Goal: Task Accomplishment & Management: Manage account settings

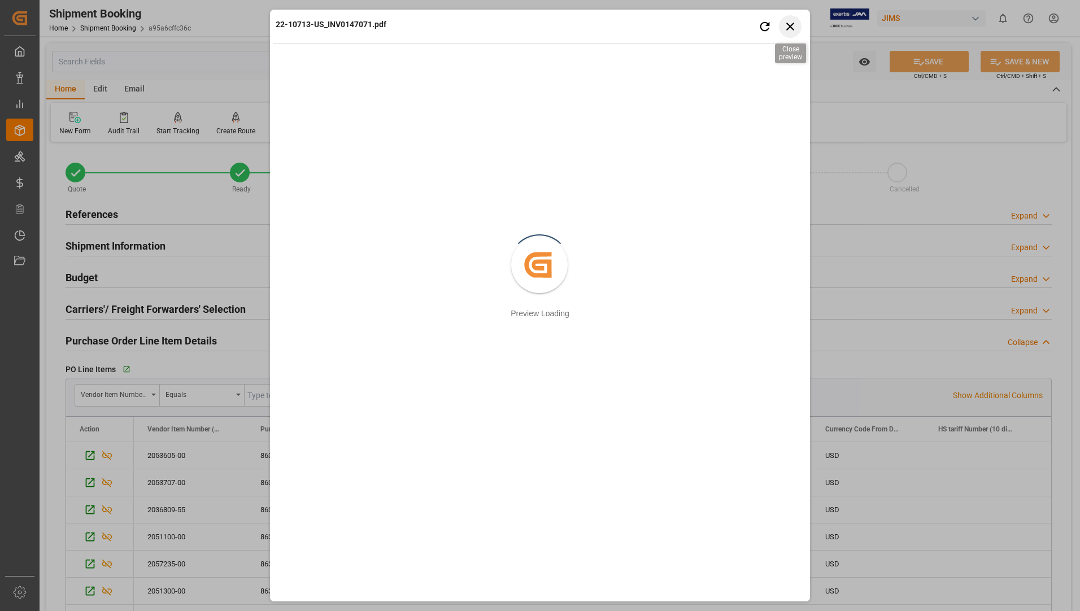
scroll to position [289, 0]
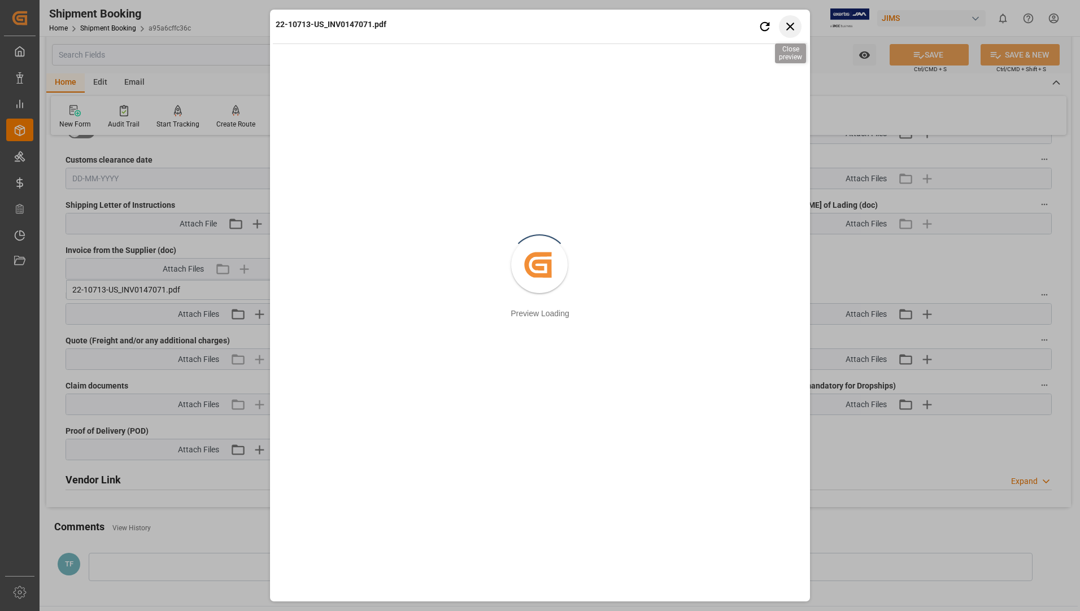
click at [789, 29] on icon "button" at bounding box center [790, 26] width 14 height 14
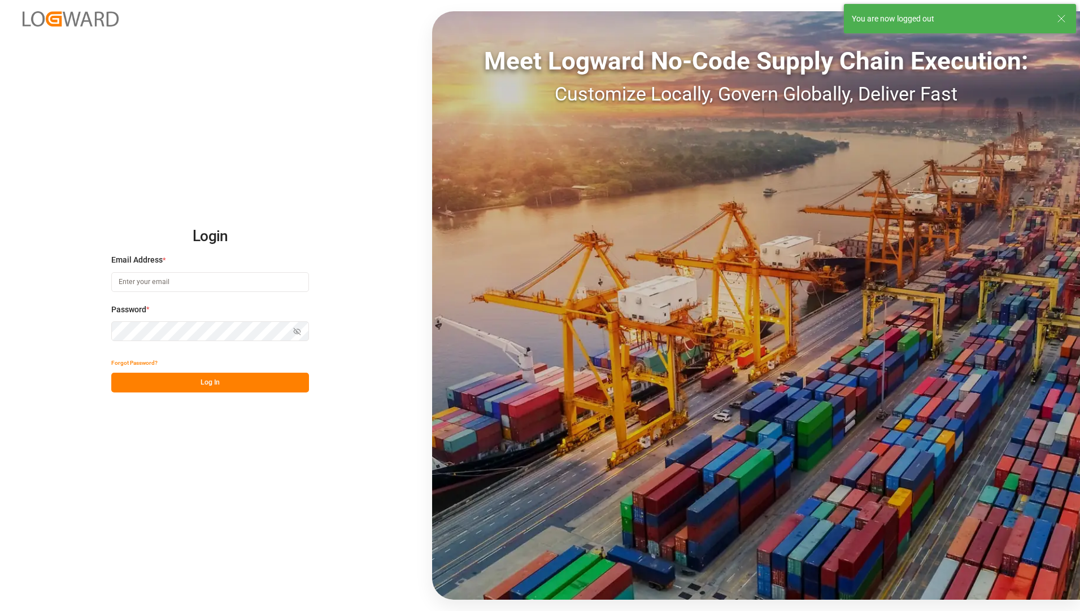
click at [133, 282] on input at bounding box center [210, 282] width 198 height 20
type input "[EMAIL_ADDRESS][PERSON_NAME][DOMAIN_NAME]"
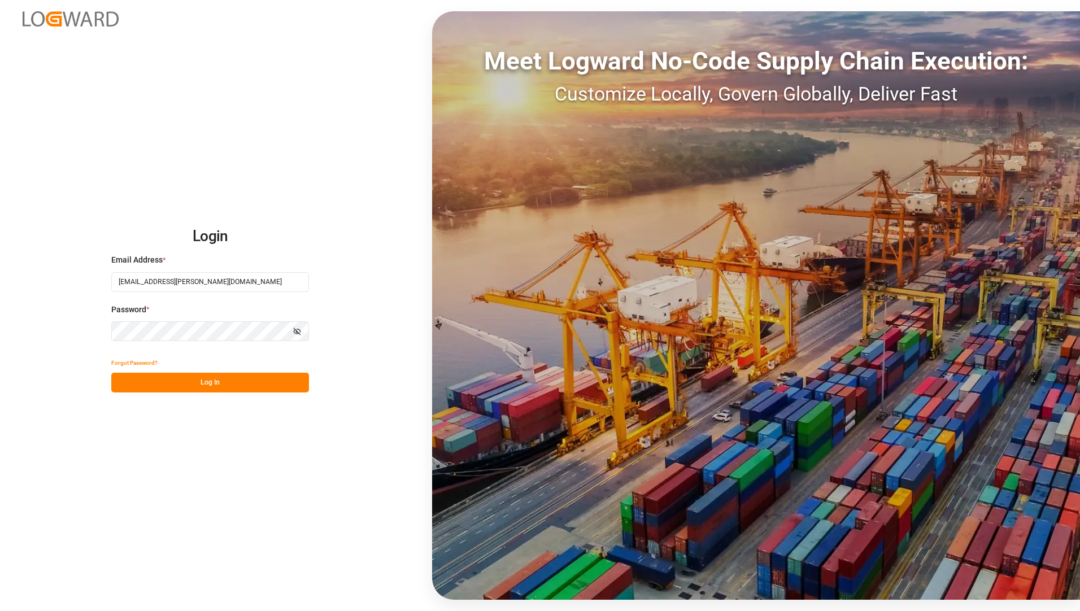
click at [120, 377] on button "Log In" at bounding box center [210, 383] width 198 height 20
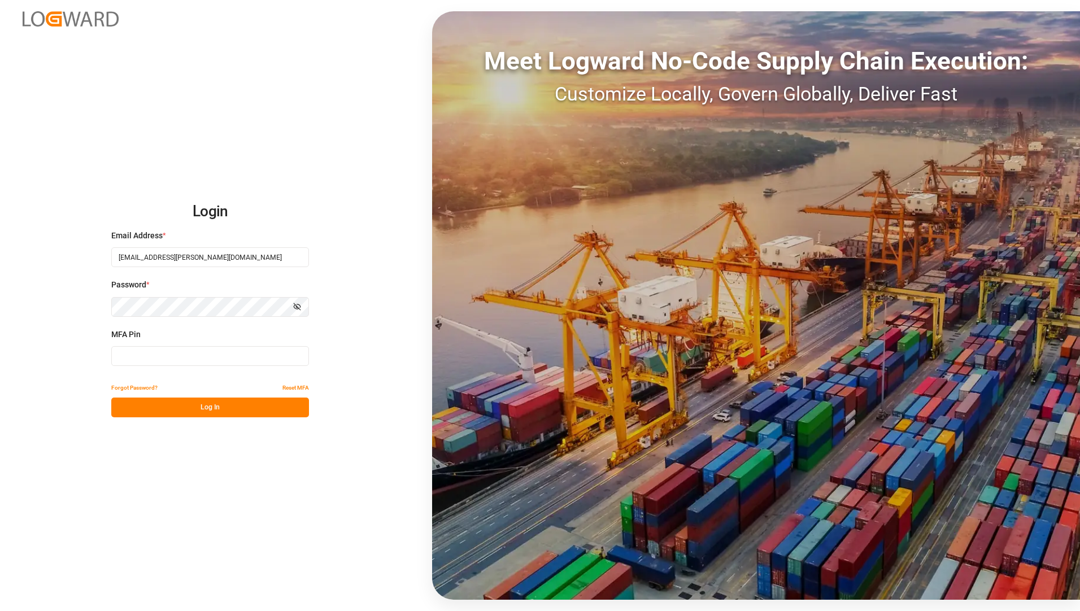
drag, startPoint x: 207, startPoint y: 363, endPoint x: 373, endPoint y: 409, distance: 172.2
click at [208, 363] on input at bounding box center [210, 356] width 198 height 20
type input "125575"
click at [165, 404] on button "Log In" at bounding box center [210, 407] width 198 height 20
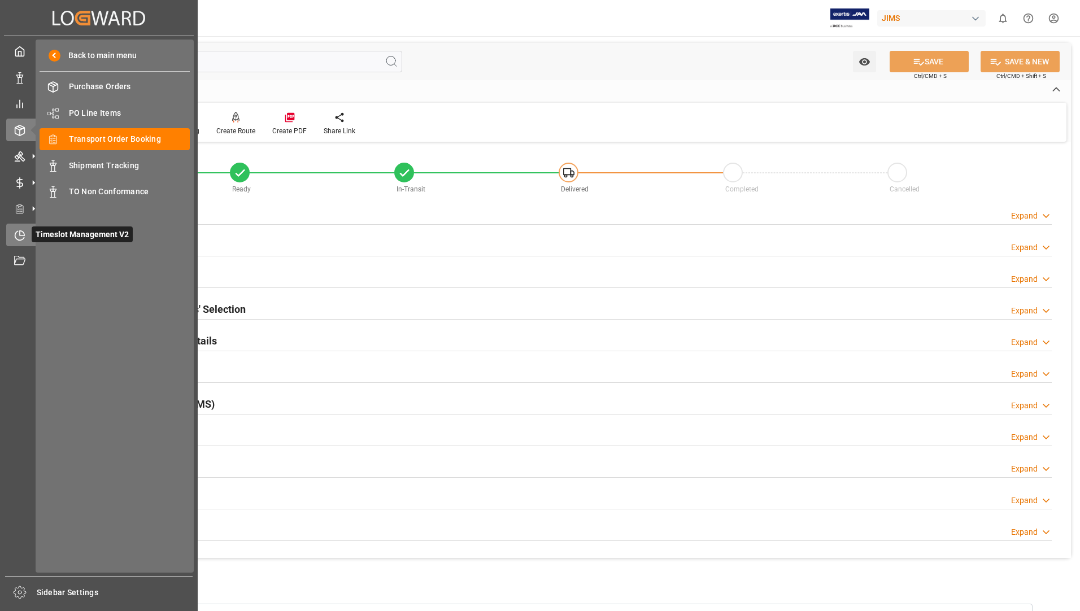
click at [58, 234] on span "Timeslot Management V2" at bounding box center [82, 234] width 101 height 16
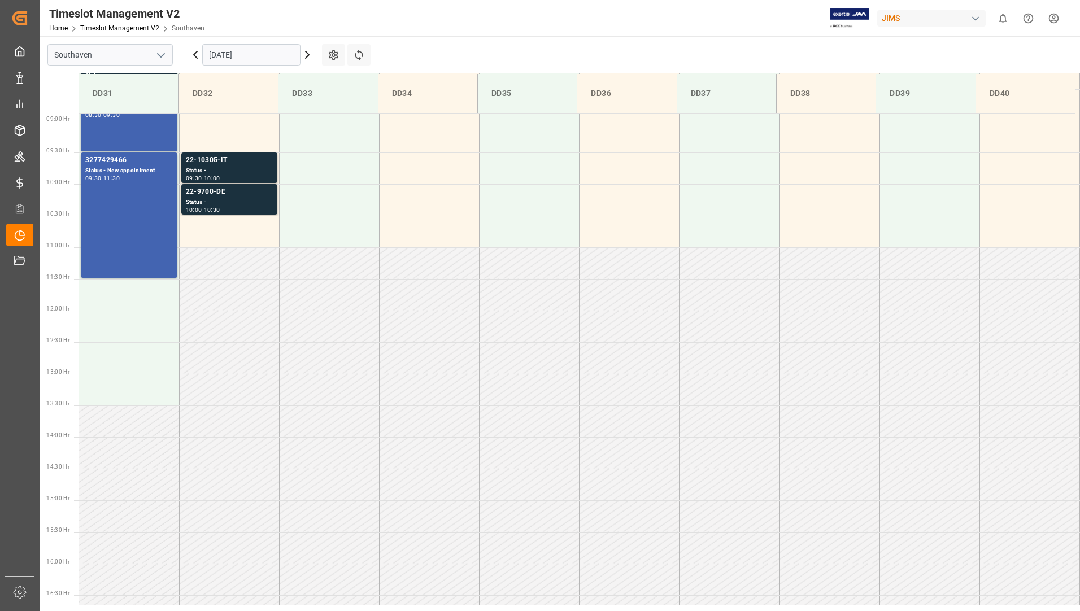
scroll to position [356, 0]
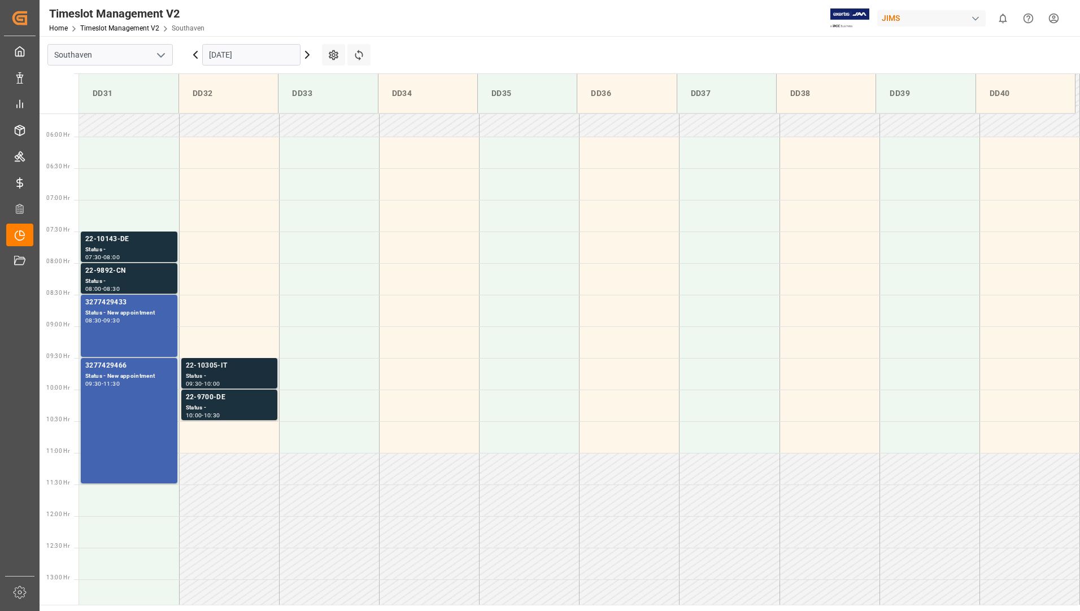
click at [229, 374] on div "Status -" at bounding box center [229, 377] width 87 height 10
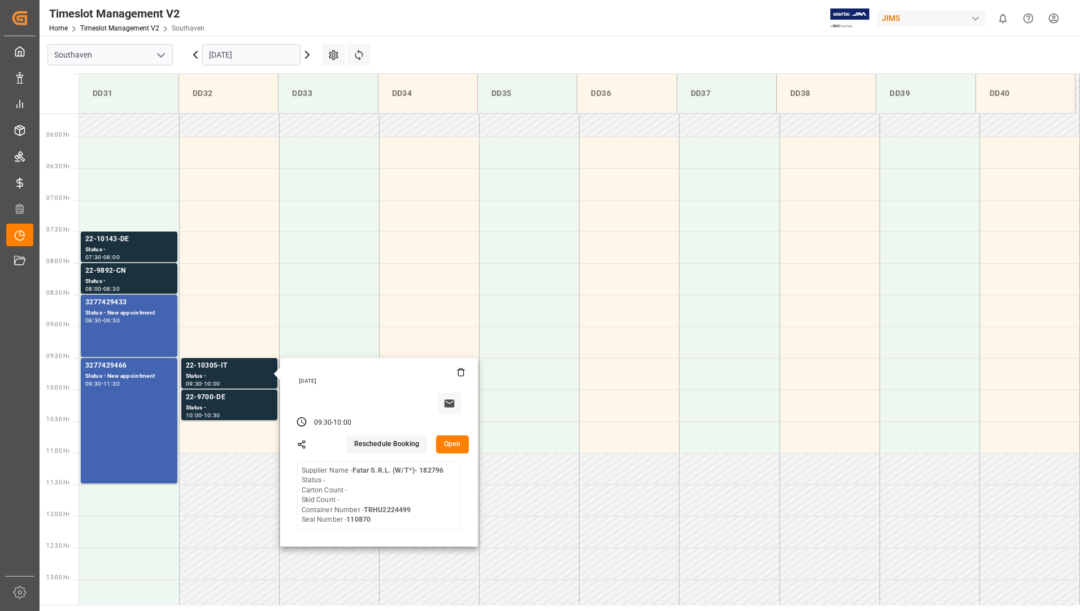
click at [443, 445] on button "Open" at bounding box center [452, 444] width 33 height 18
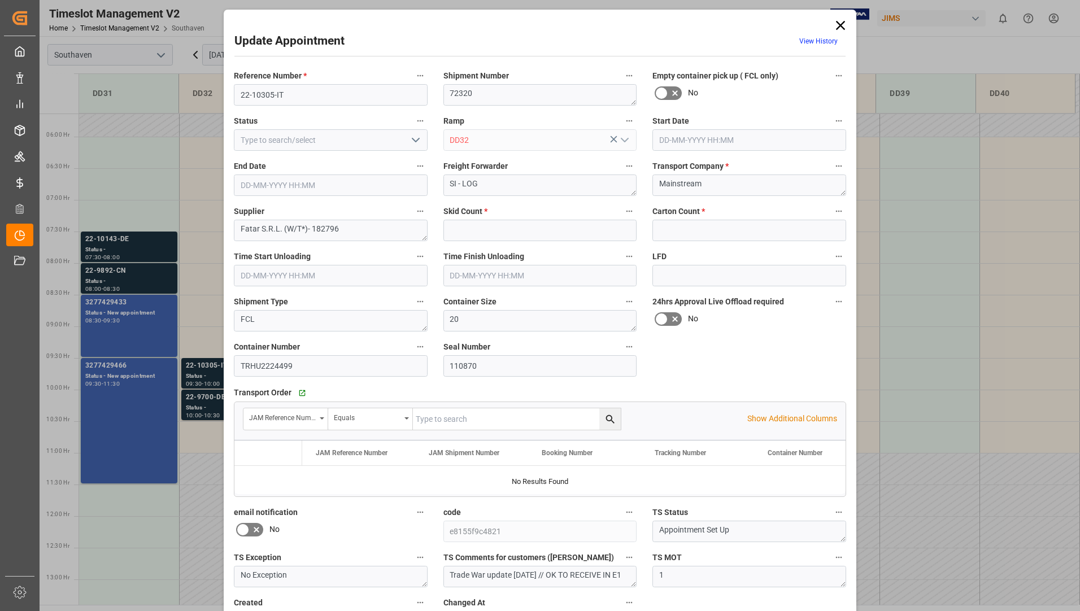
type input "0"
type input "[DATE] 09:30"
type input "[DATE] 10:00"
type input "[DATE] 19:11"
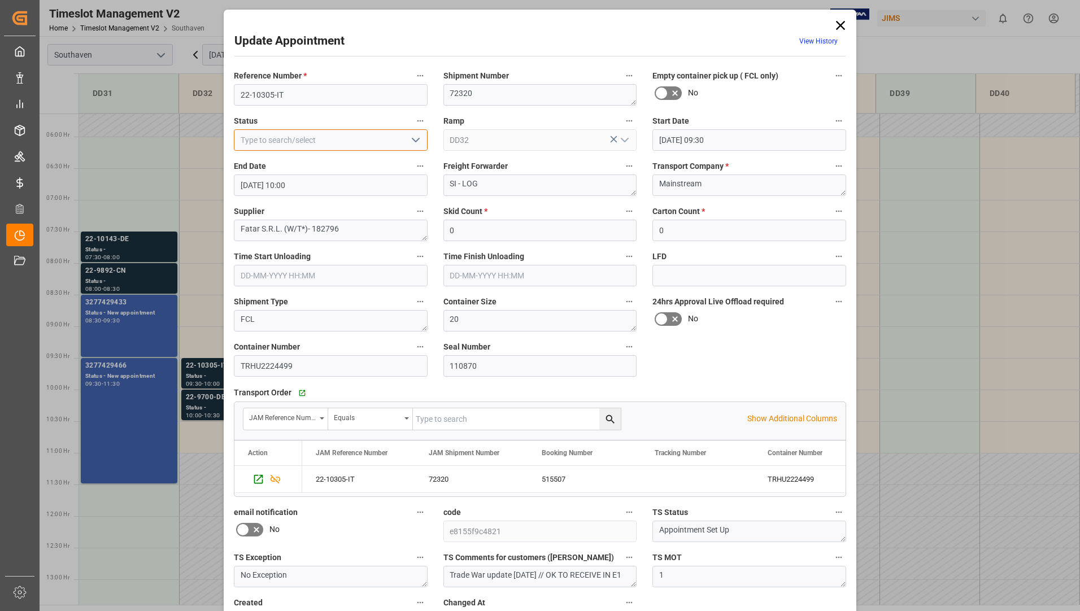
click at [403, 138] on input at bounding box center [331, 139] width 194 height 21
click at [412, 142] on icon "open menu" at bounding box center [416, 140] width 14 height 14
click at [392, 187] on div "Completed" at bounding box center [330, 190] width 193 height 25
type input "Completed"
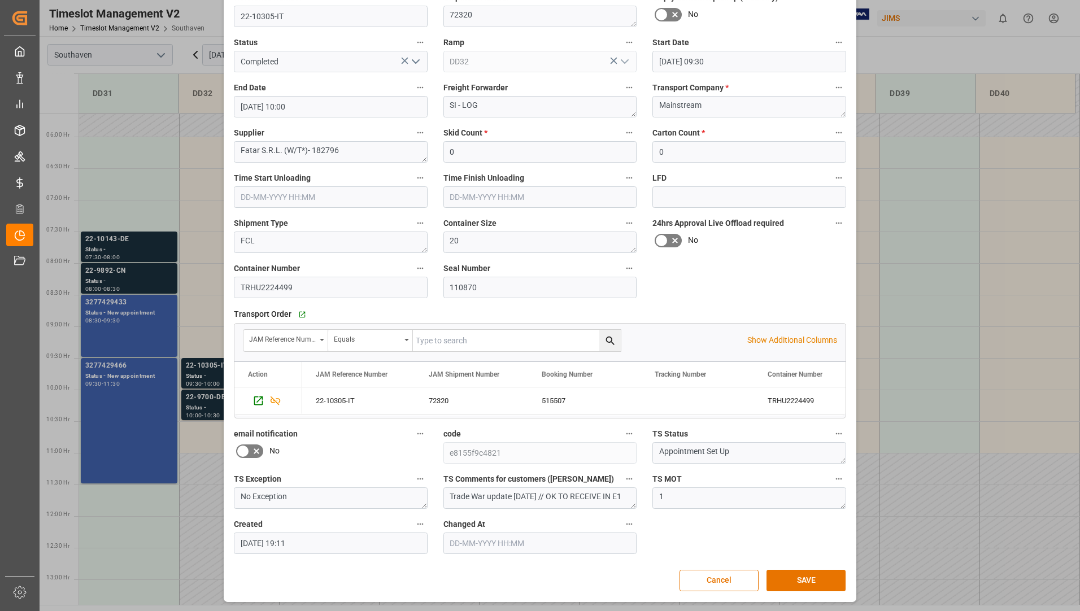
scroll to position [79, 0]
click at [792, 576] on button "SAVE" at bounding box center [805, 579] width 79 height 21
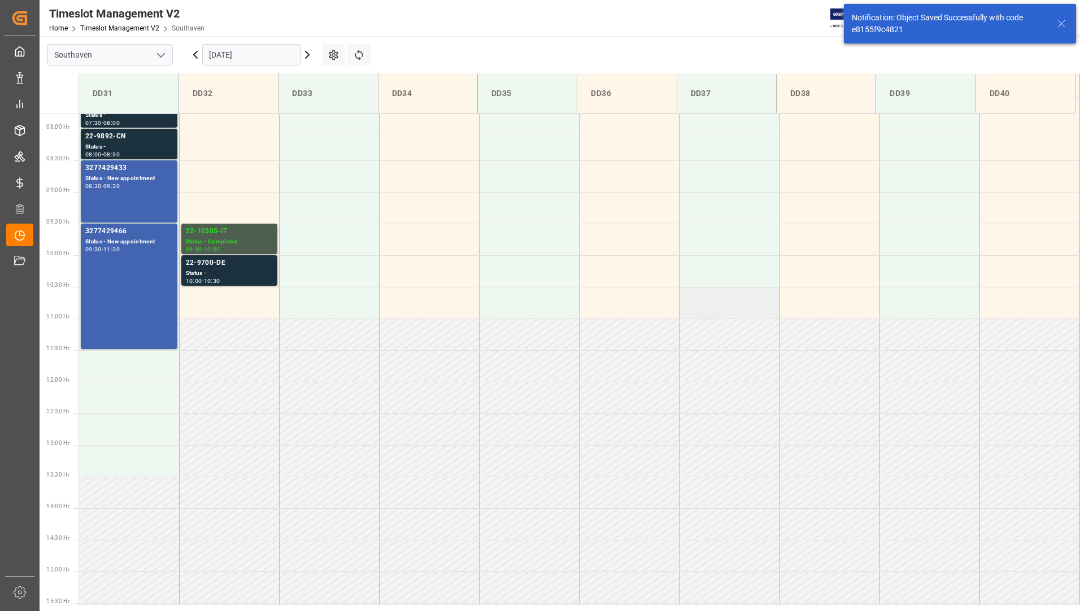
scroll to position [499, 0]
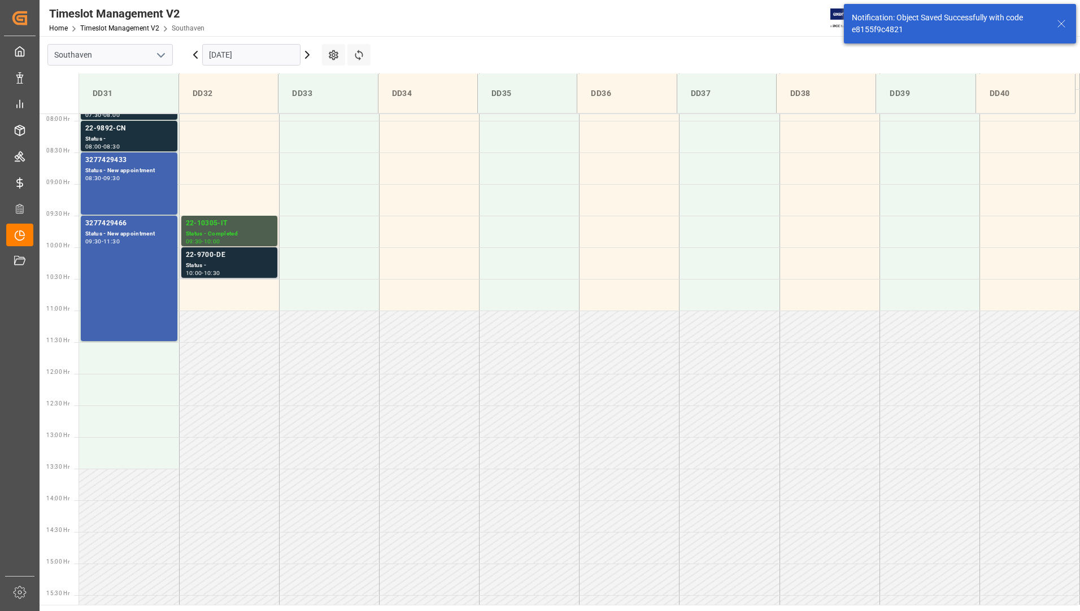
click at [236, 254] on div "22-9700-DE" at bounding box center [229, 255] width 87 height 11
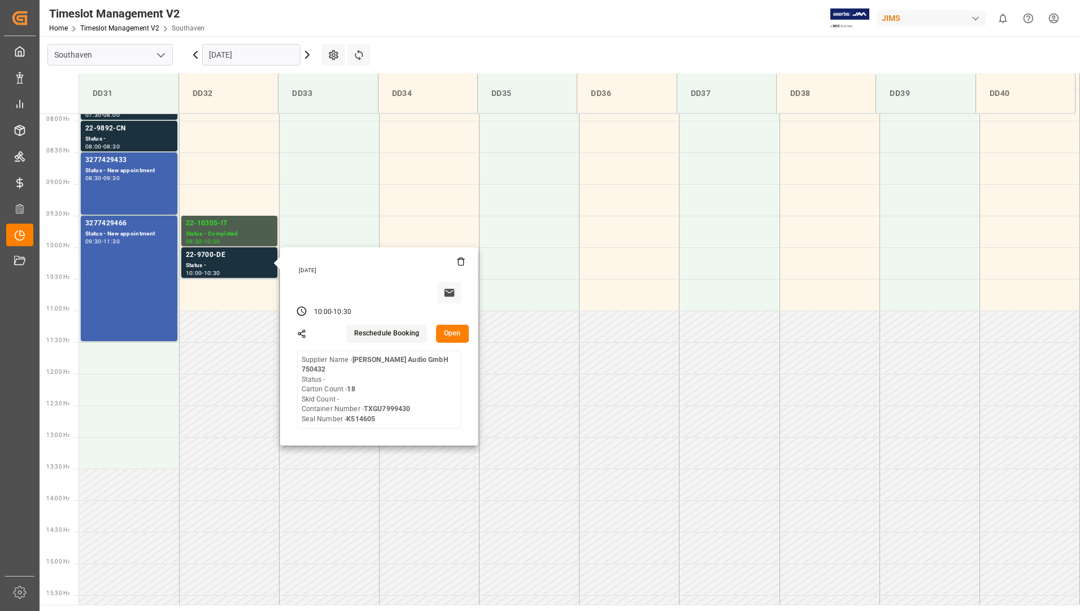
click at [451, 334] on button "Open" at bounding box center [452, 334] width 33 height 18
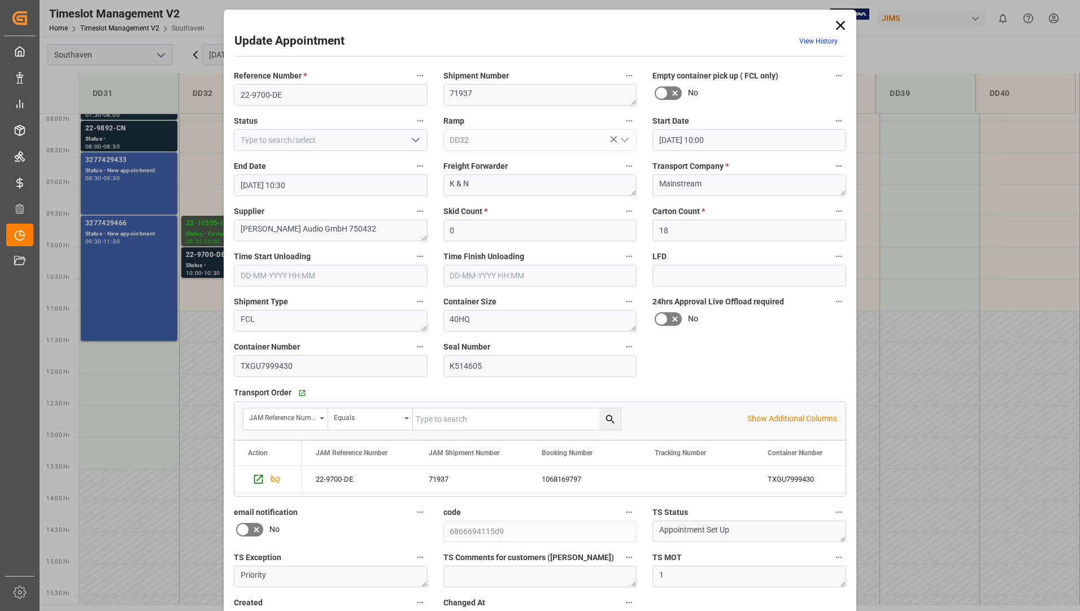
click at [417, 138] on polyline "open menu" at bounding box center [415, 139] width 7 height 3
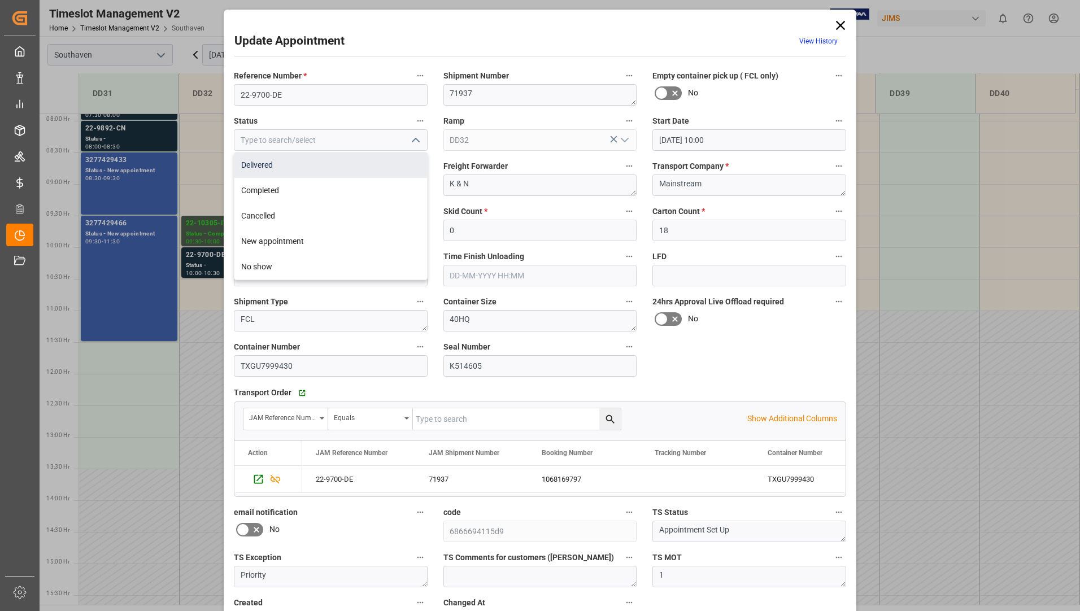
click at [360, 162] on div "Delivered" at bounding box center [330, 164] width 193 height 25
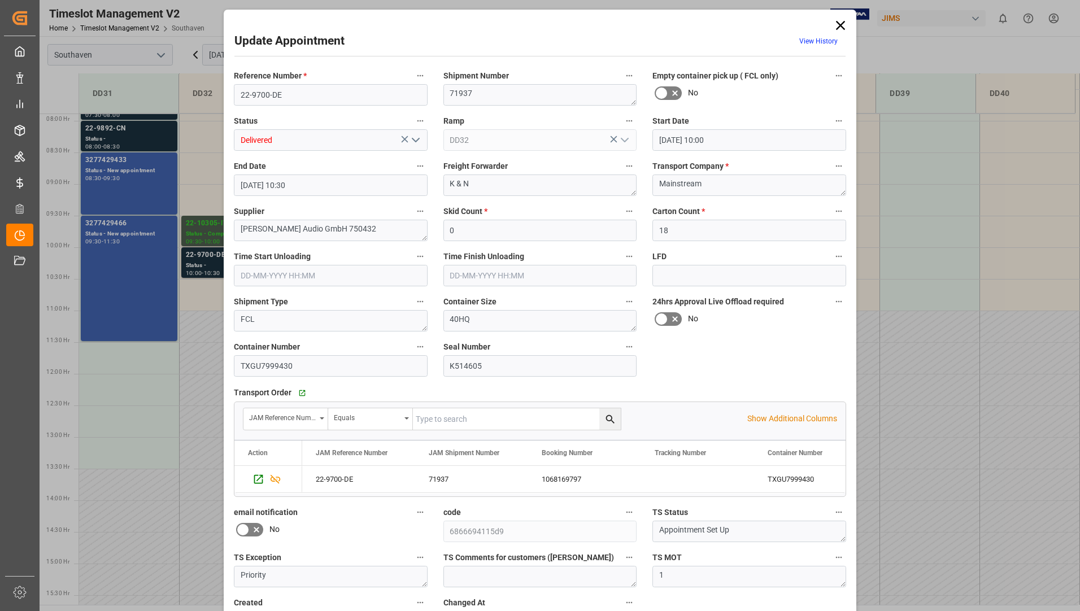
type input "Delivered"
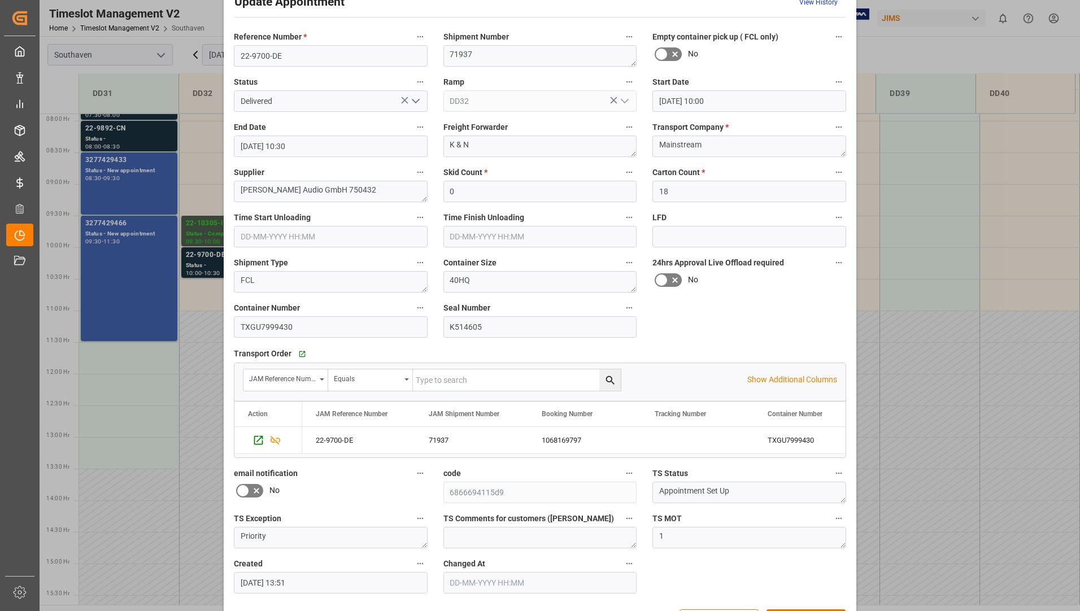
scroll to position [79, 0]
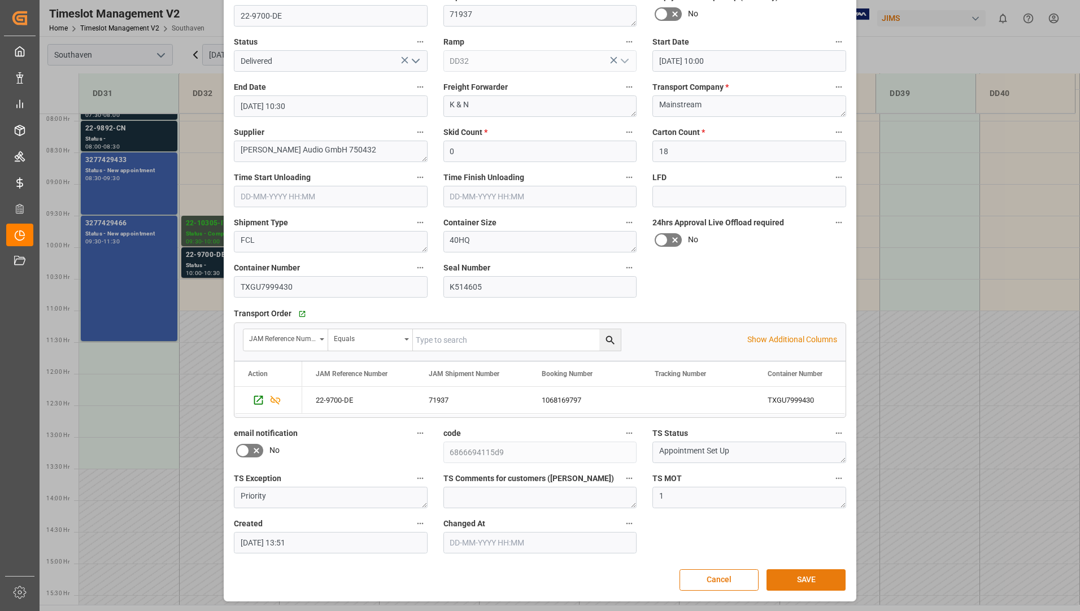
click at [816, 578] on button "SAVE" at bounding box center [805, 579] width 79 height 21
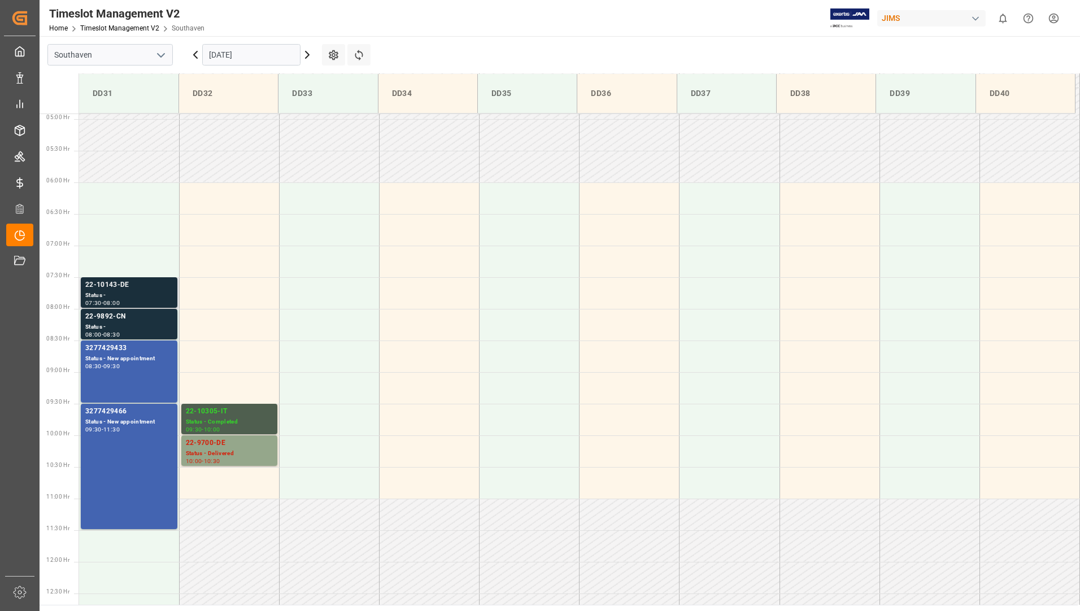
scroll to position [336, 0]
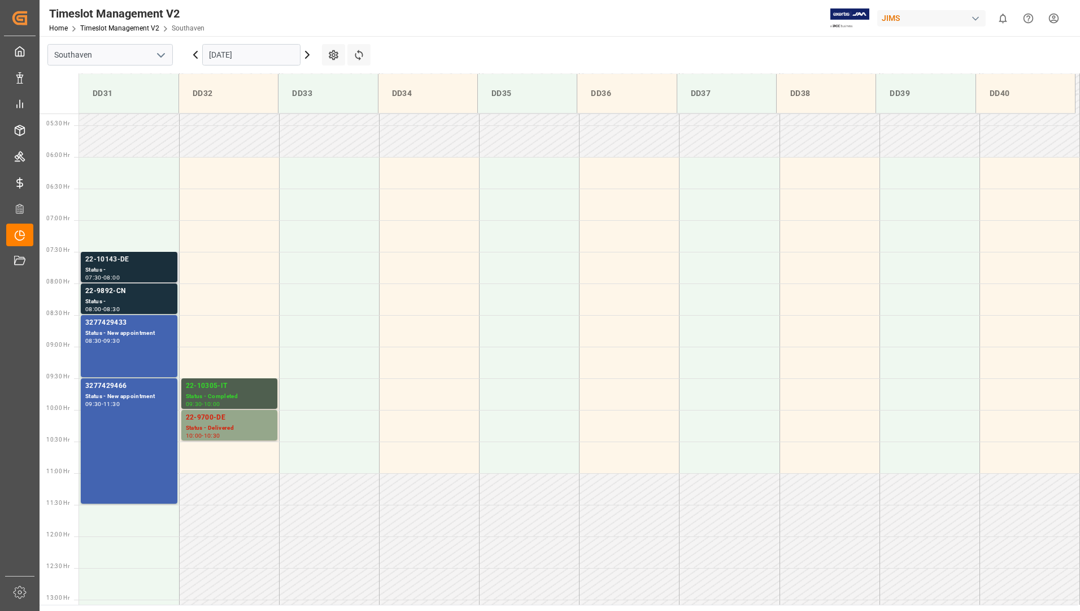
click at [138, 268] on div "Status -" at bounding box center [129, 270] width 88 height 10
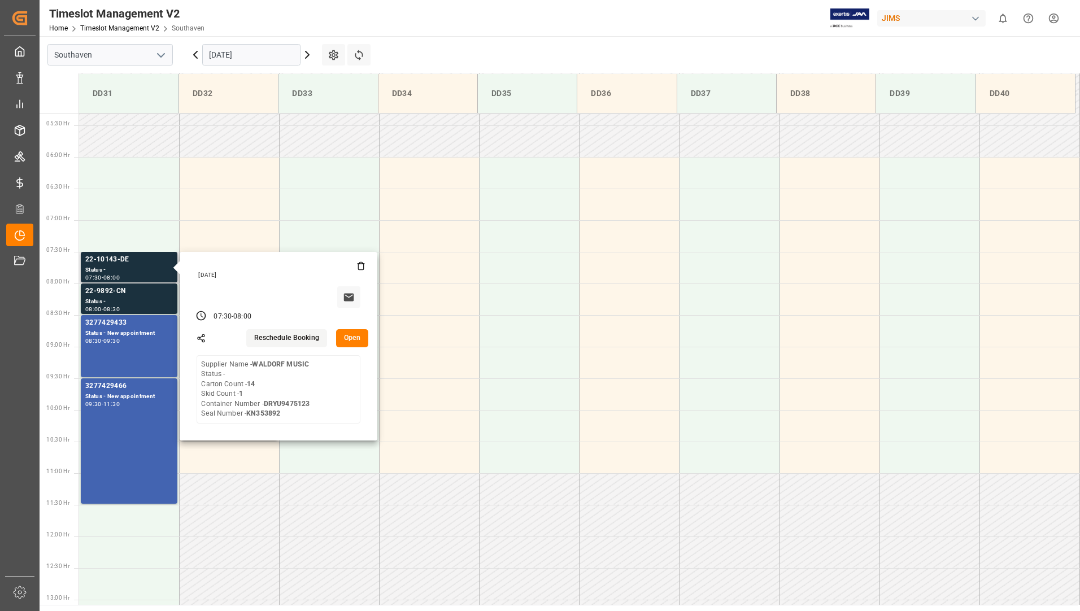
click at [365, 334] on button "Open" at bounding box center [352, 338] width 33 height 18
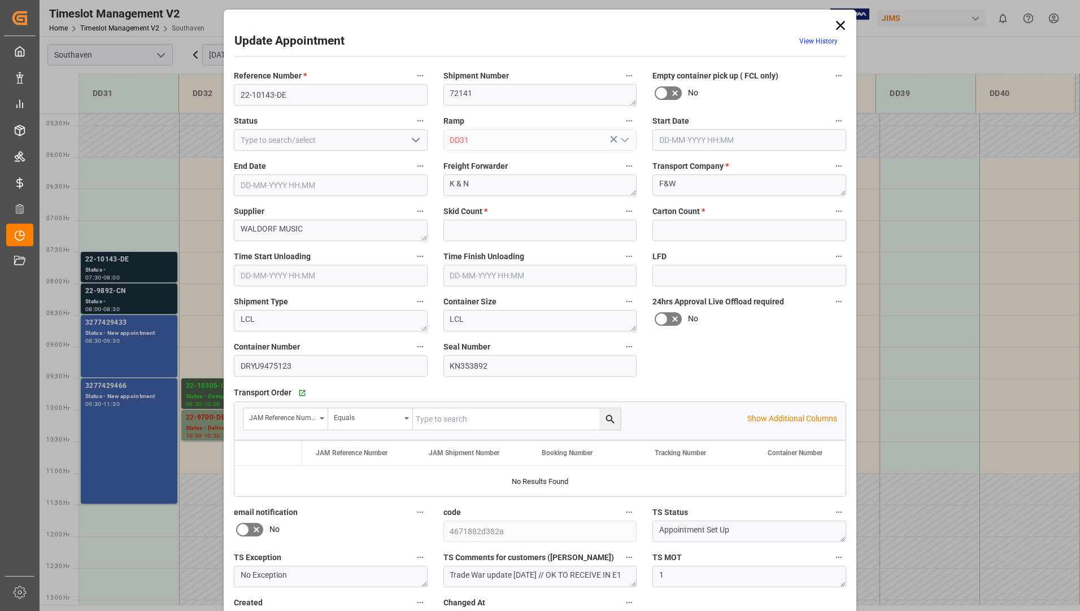
type input "1"
type input "14"
type input "[DATE] 07:30"
type input "[DATE] 08:00"
type input "[DATE] 17:54"
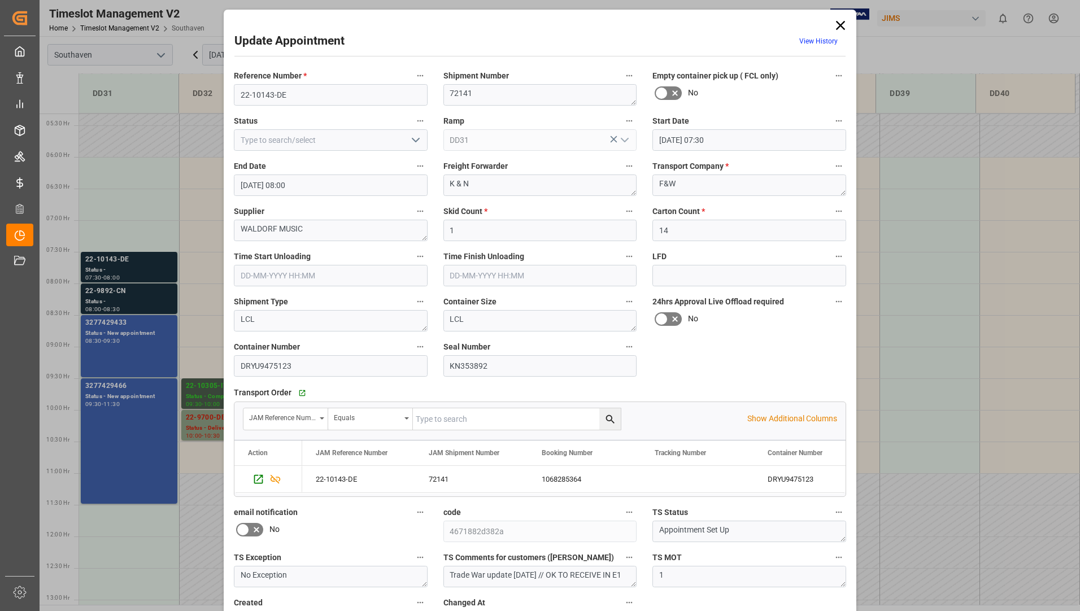
click at [406, 139] on button "open menu" at bounding box center [414, 141] width 17 height 18
click at [368, 188] on div "Completed" at bounding box center [330, 190] width 193 height 25
type input "Completed"
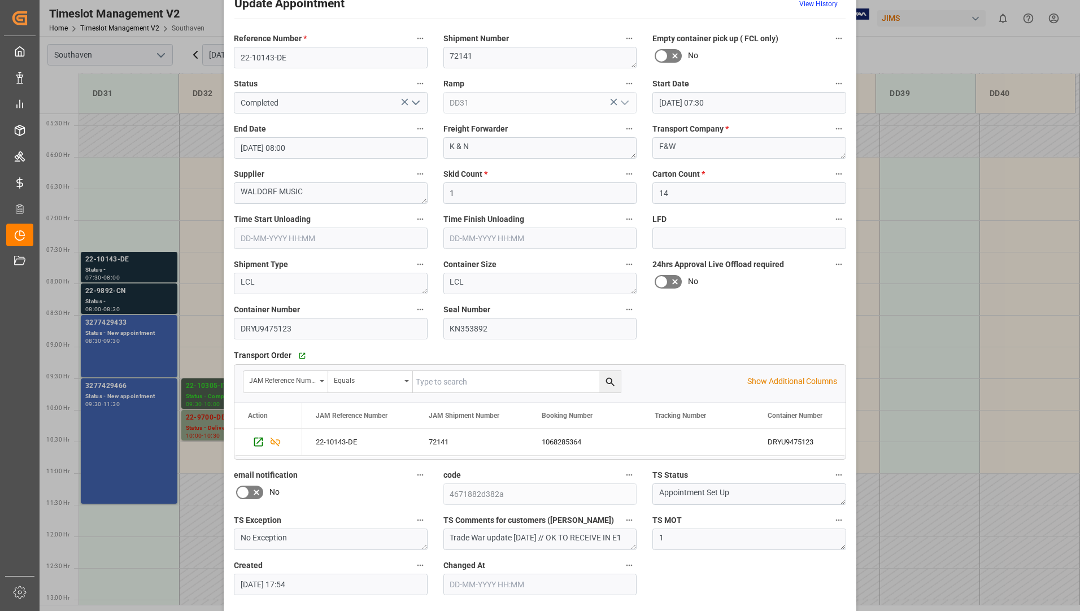
scroll to position [79, 0]
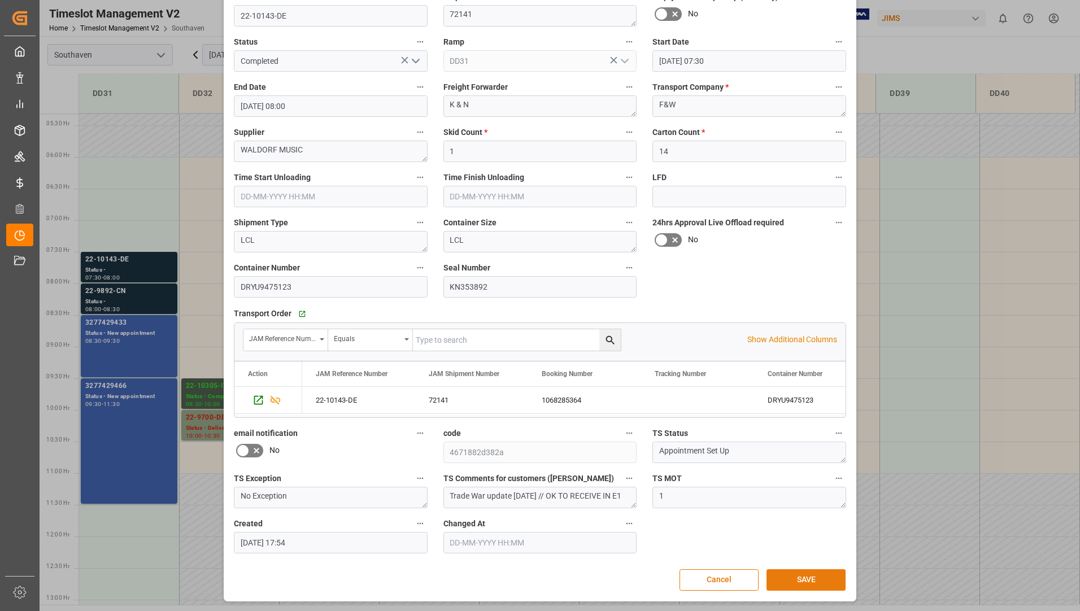
click at [786, 578] on button "SAVE" at bounding box center [805, 579] width 79 height 21
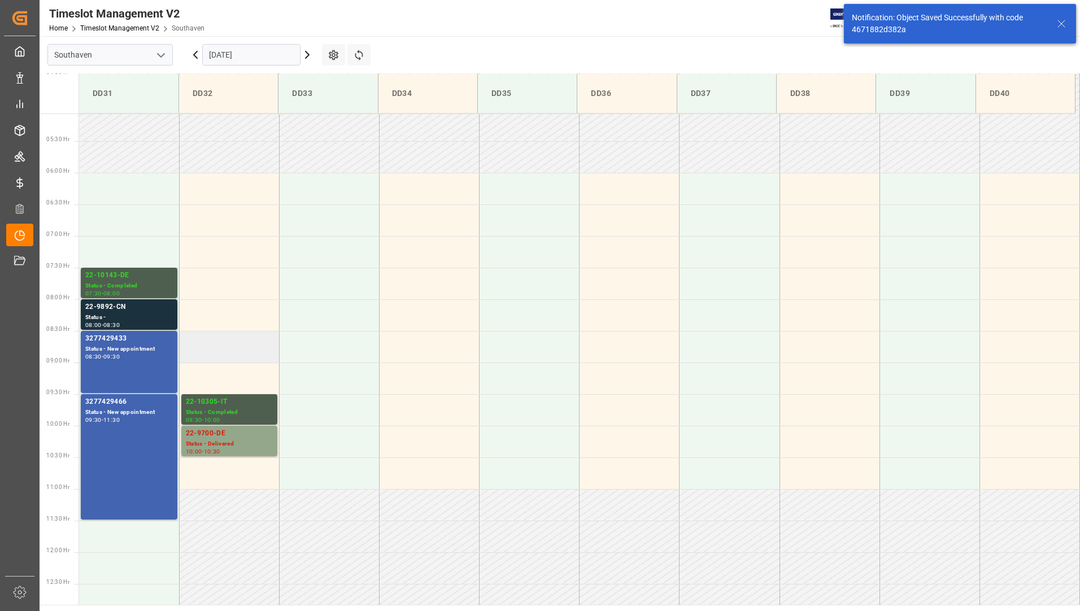
scroll to position [372, 0]
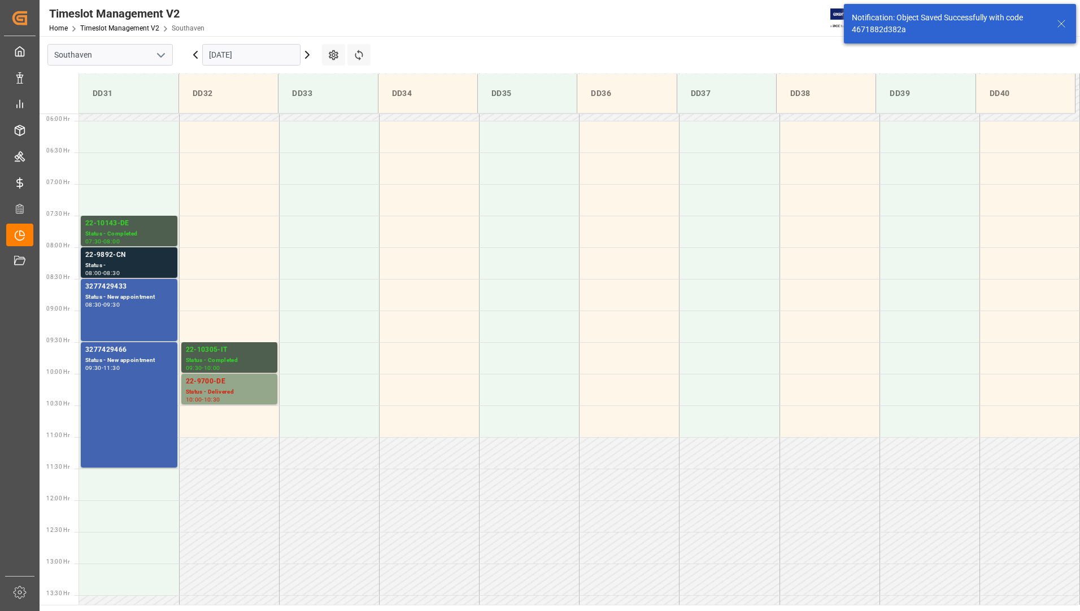
click at [143, 257] on div "22-9892-CN" at bounding box center [129, 255] width 88 height 11
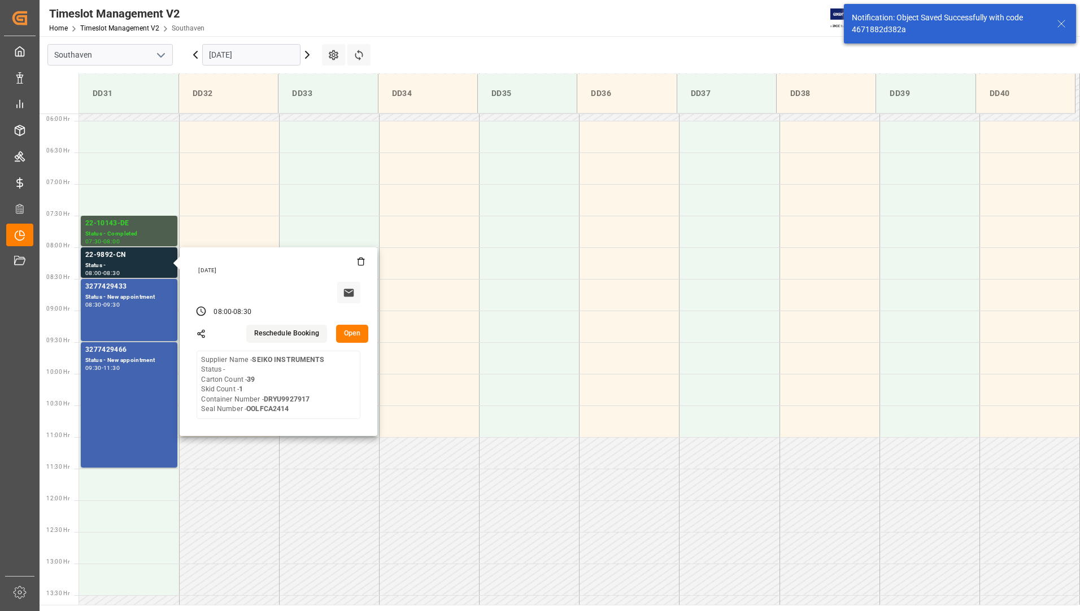
click at [346, 336] on button "Open" at bounding box center [352, 334] width 33 height 18
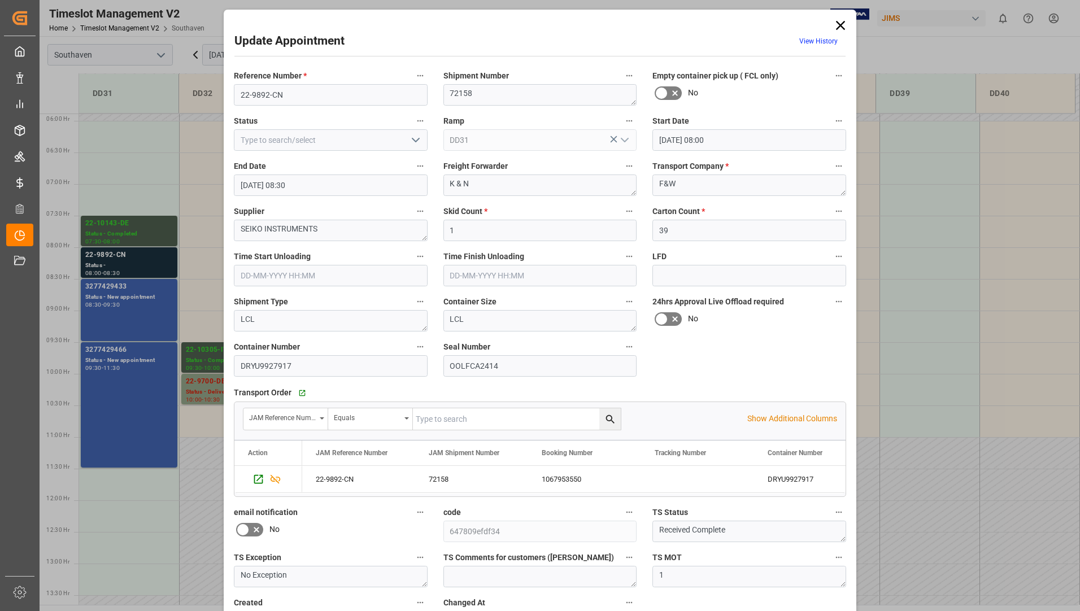
click at [411, 137] on icon "open menu" at bounding box center [416, 140] width 14 height 14
click at [376, 182] on div "Completed" at bounding box center [330, 190] width 193 height 25
type input "Completed"
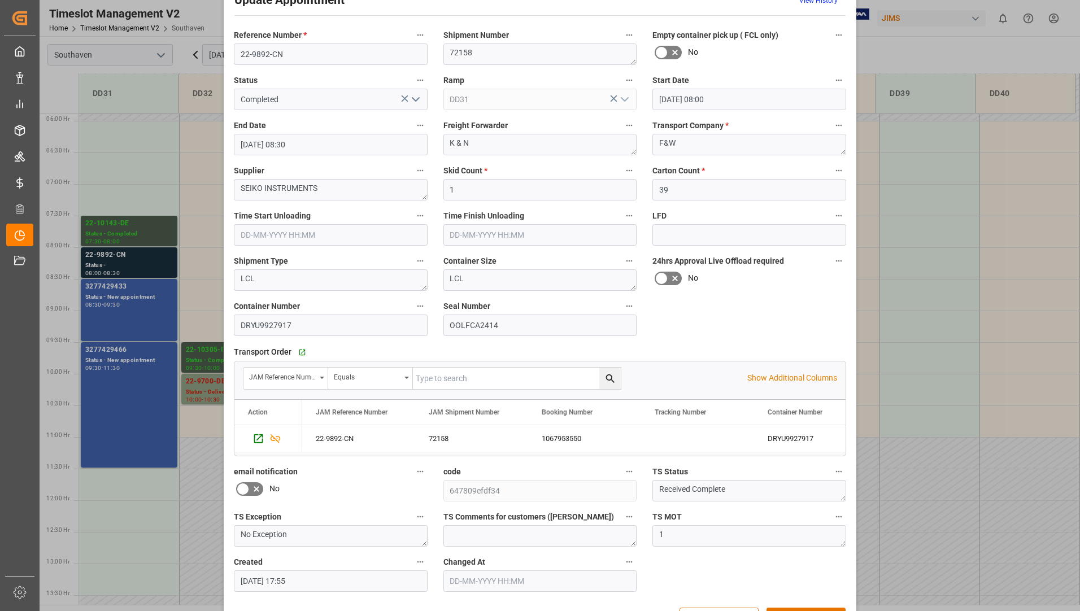
scroll to position [79, 0]
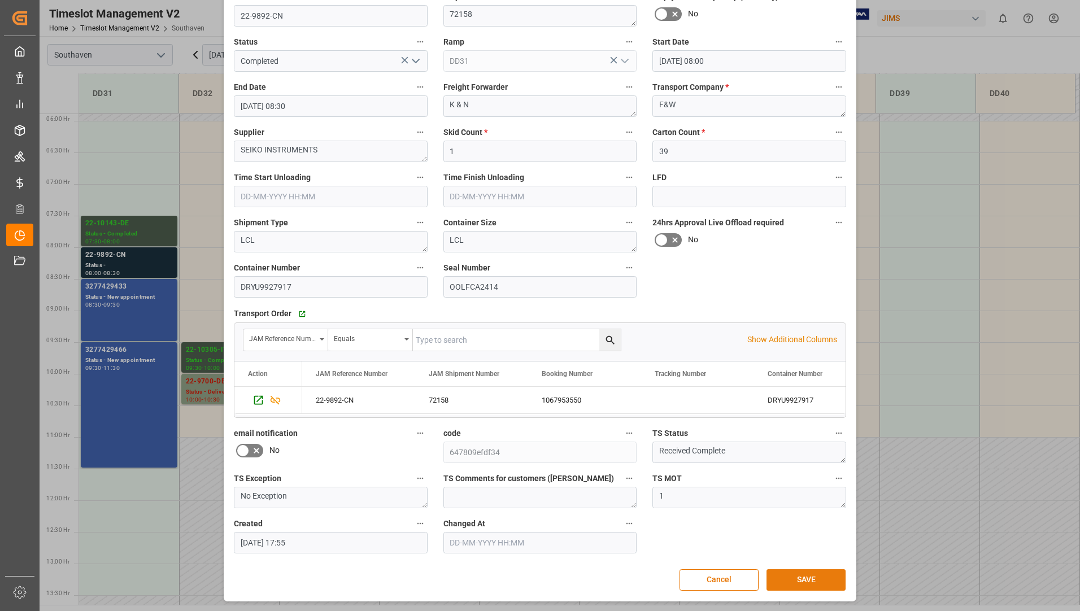
click at [806, 580] on button "SAVE" at bounding box center [805, 579] width 79 height 21
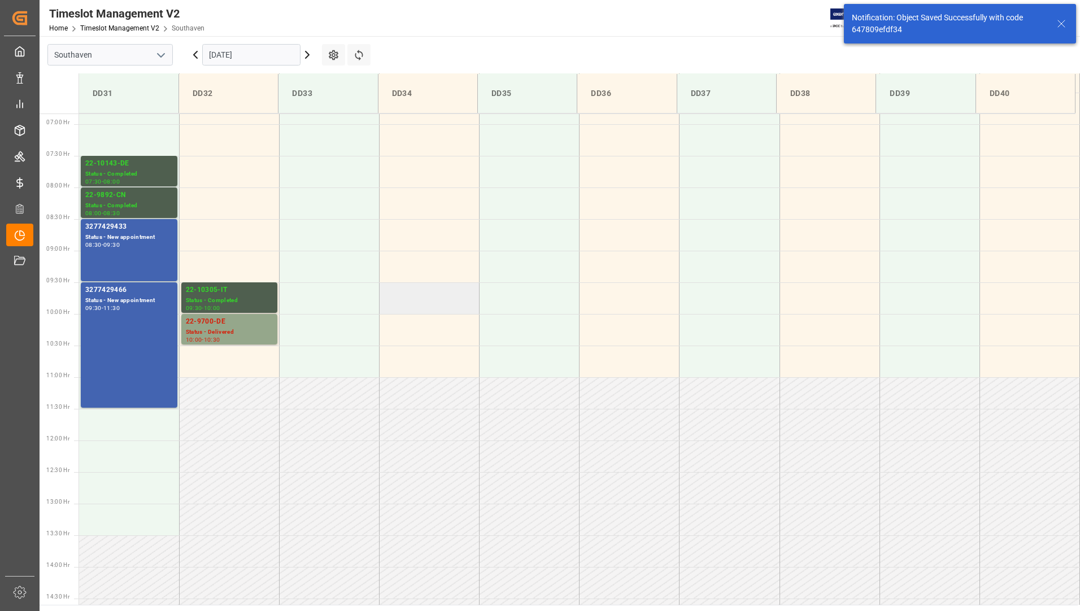
scroll to position [435, 0]
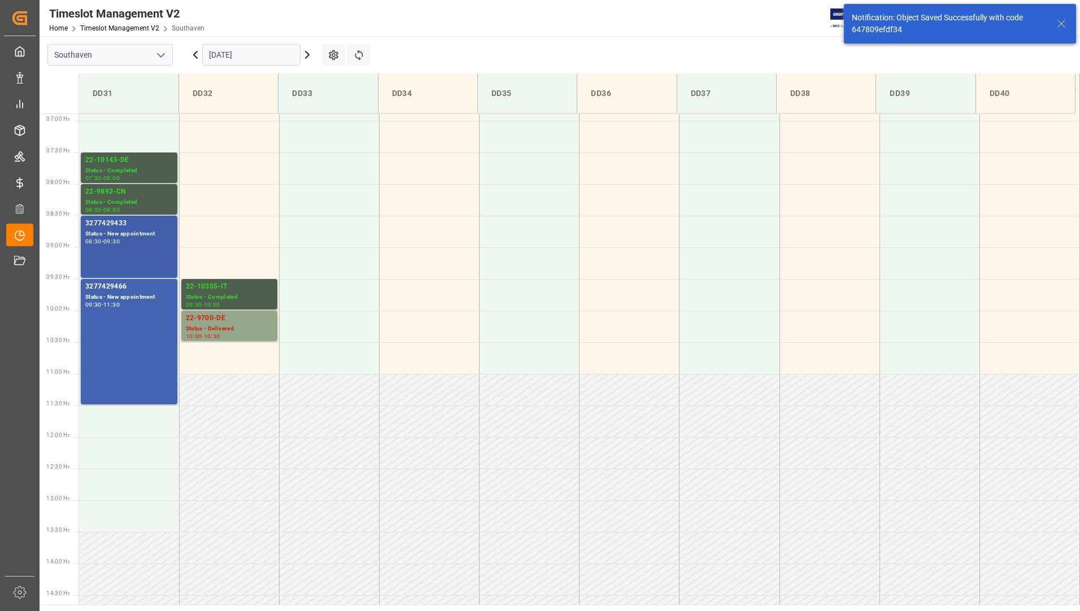
click at [93, 246] on div "3277429433 Status - New appointment 08:30 - 09:30" at bounding box center [129, 247] width 88 height 58
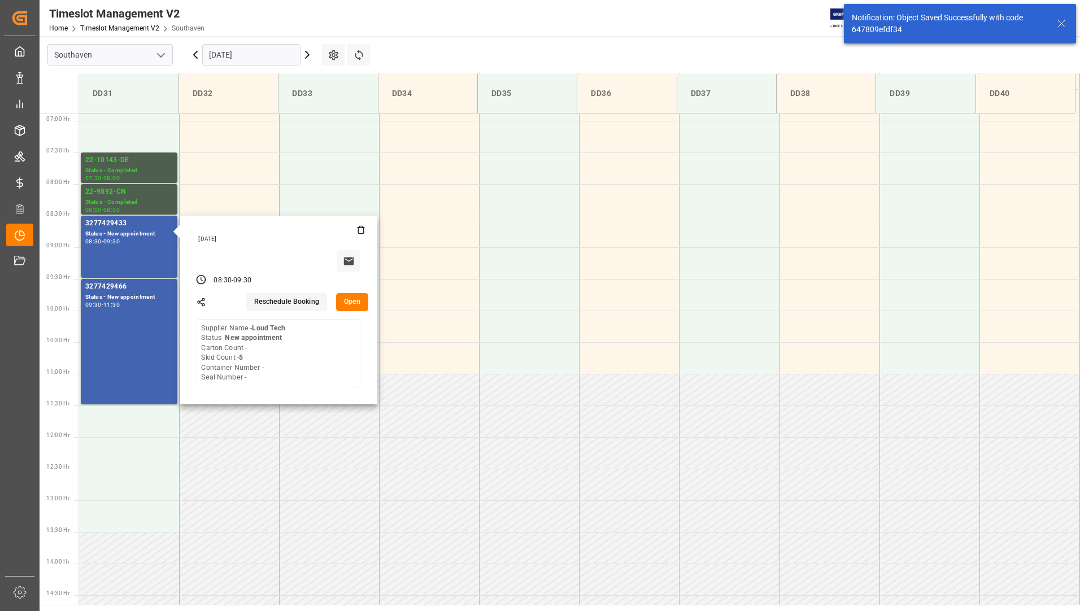
click at [353, 302] on button "Open" at bounding box center [352, 302] width 33 height 18
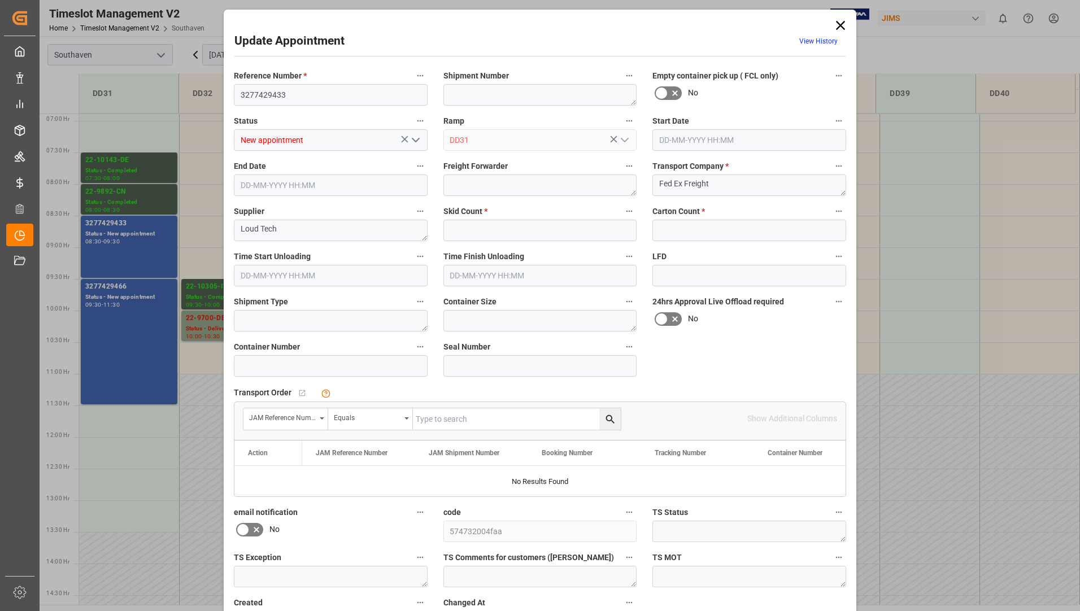
type input "5"
type input "0"
type input "[DATE] 08:30"
type input "[DATE] 09:30"
type input "[DATE] 20:44"
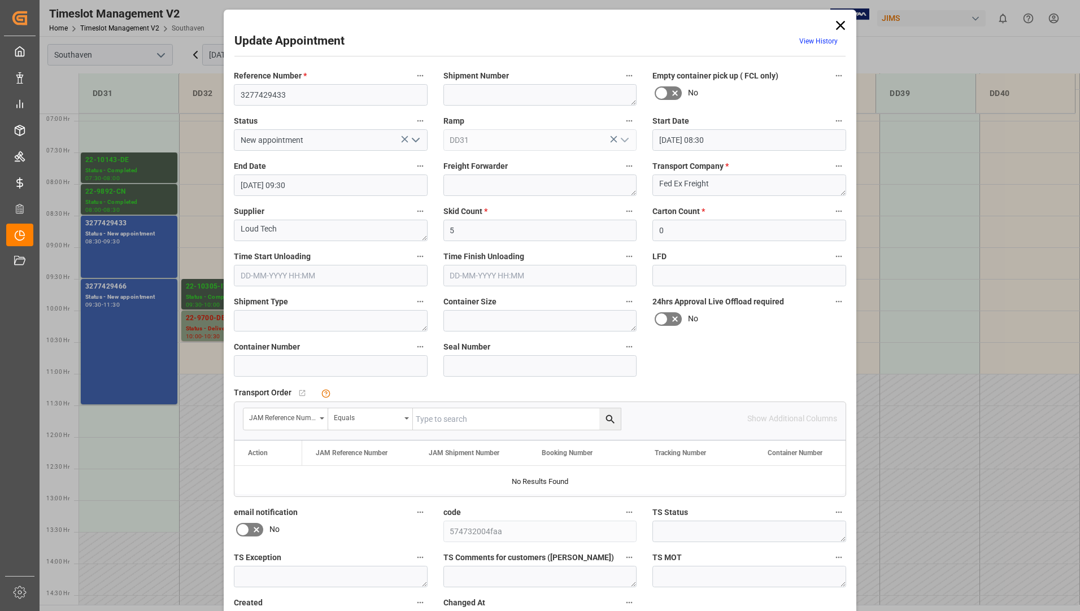
click at [411, 142] on icon "open menu" at bounding box center [416, 140] width 14 height 14
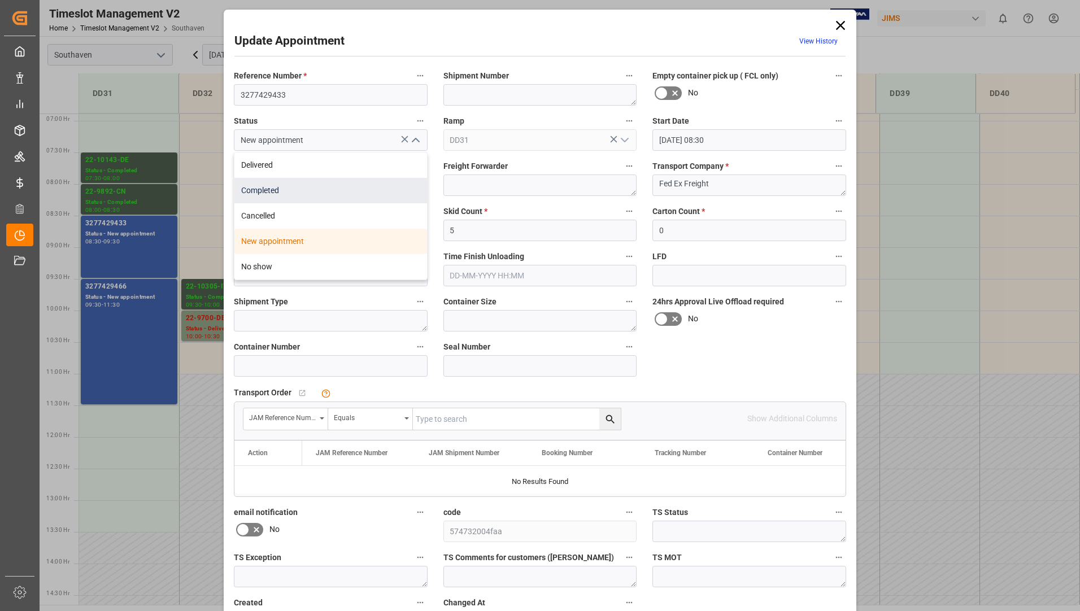
click at [376, 196] on div "Completed" at bounding box center [330, 190] width 193 height 25
type input "Completed"
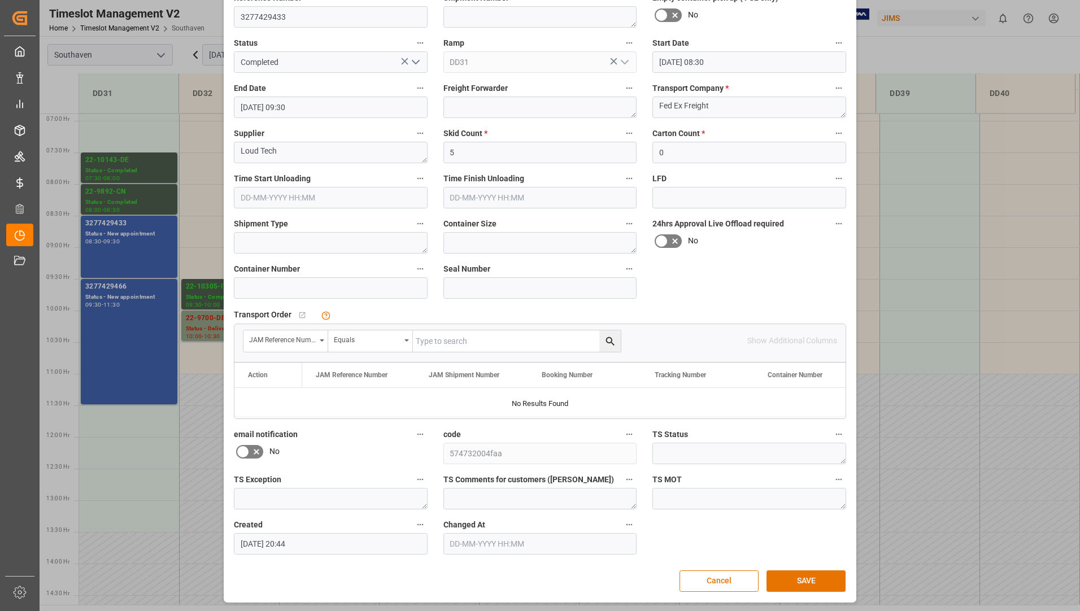
scroll to position [79, 0]
click at [824, 573] on button "SAVE" at bounding box center [805, 579] width 79 height 21
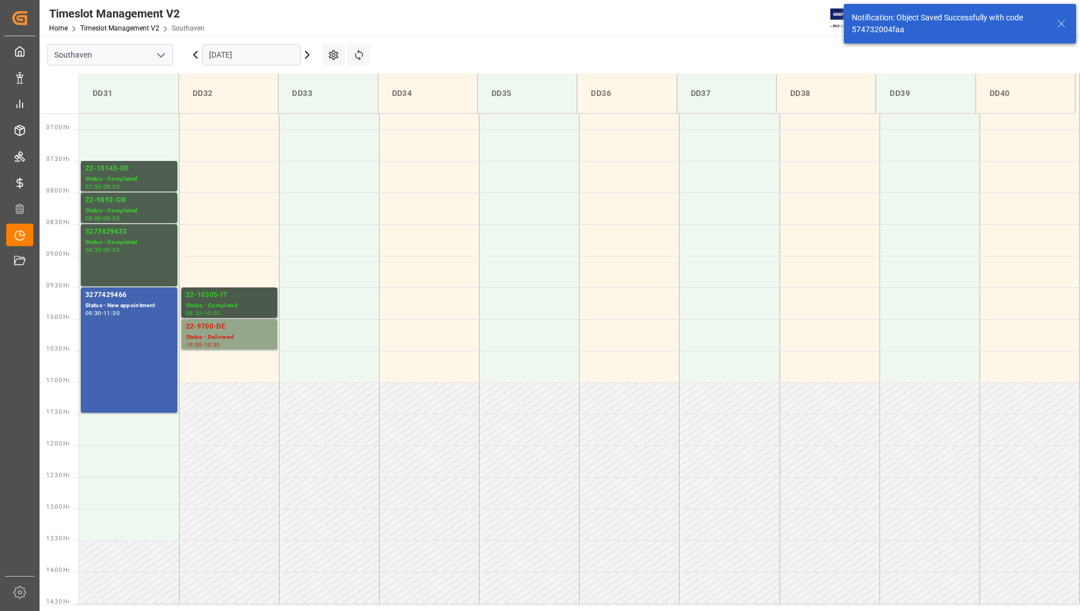
scroll to position [435, 0]
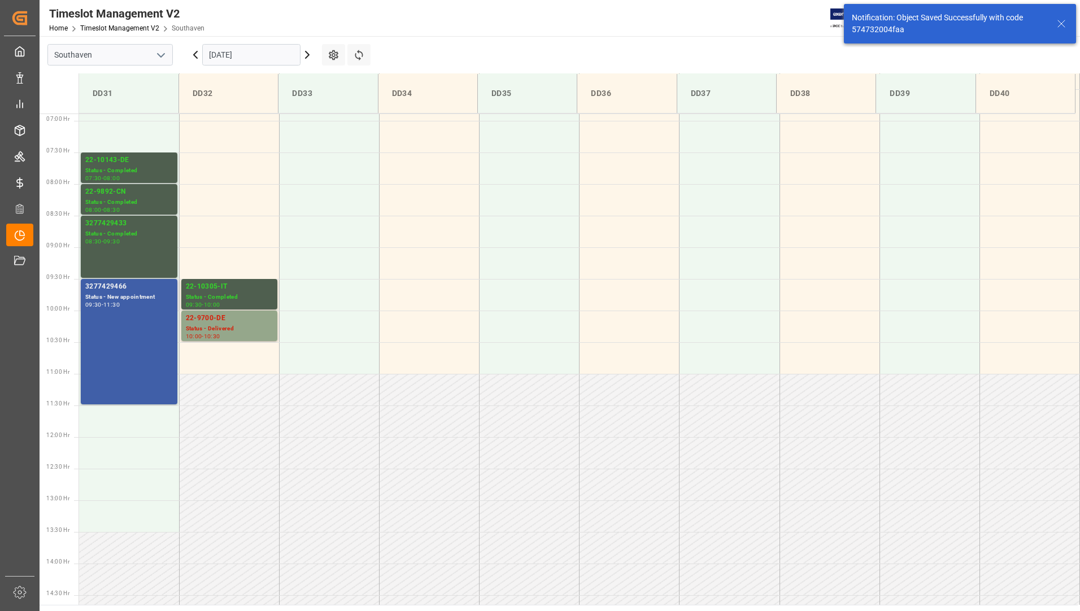
click at [145, 330] on div "3277429466 Status - New appointment 09:30 - 11:30" at bounding box center [129, 341] width 88 height 121
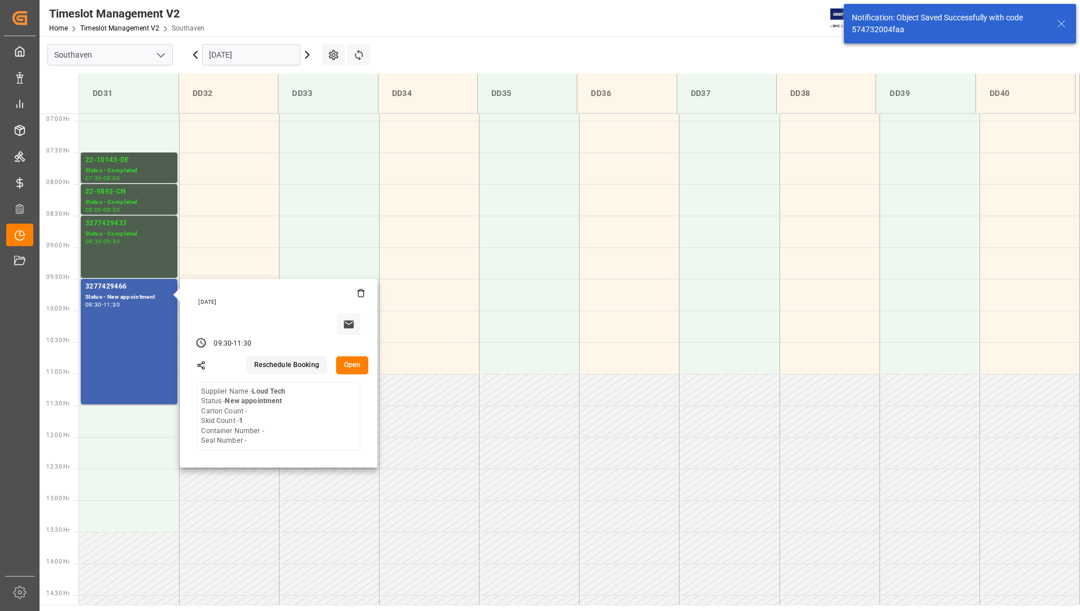
click at [357, 365] on button "Open" at bounding box center [352, 365] width 33 height 18
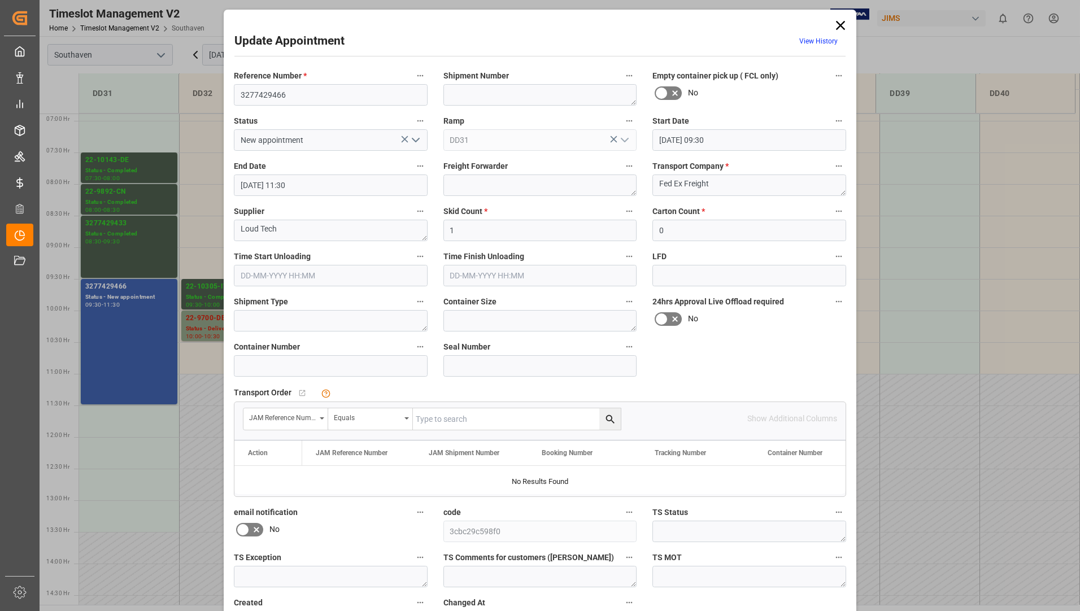
click at [413, 136] on icon "open menu" at bounding box center [416, 140] width 14 height 14
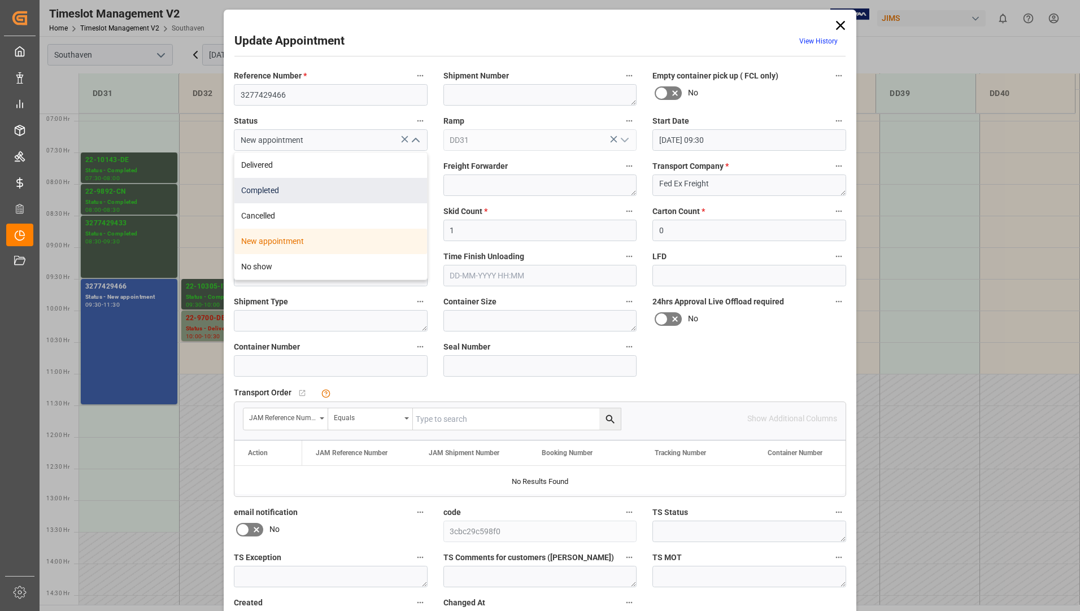
click at [382, 185] on div "Completed" at bounding box center [330, 190] width 193 height 25
type input "Completed"
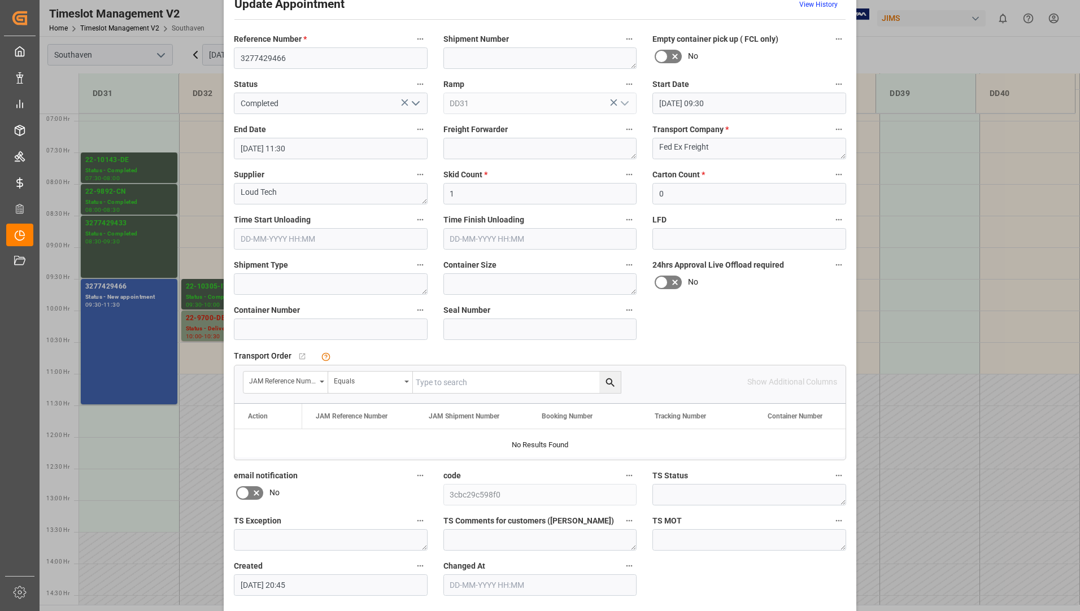
scroll to position [79, 0]
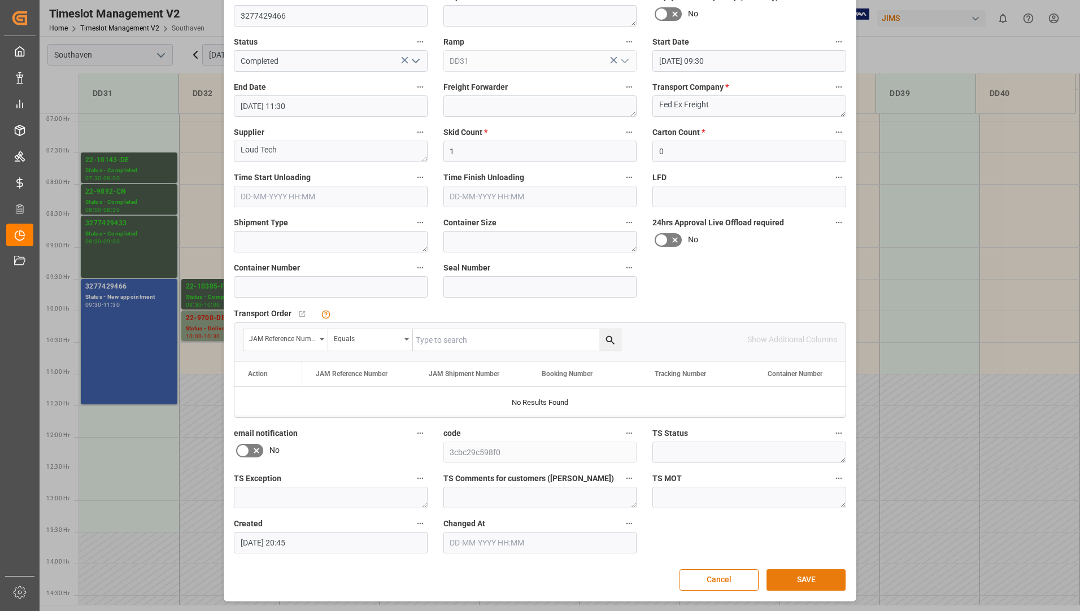
click at [781, 579] on button "SAVE" at bounding box center [805, 579] width 79 height 21
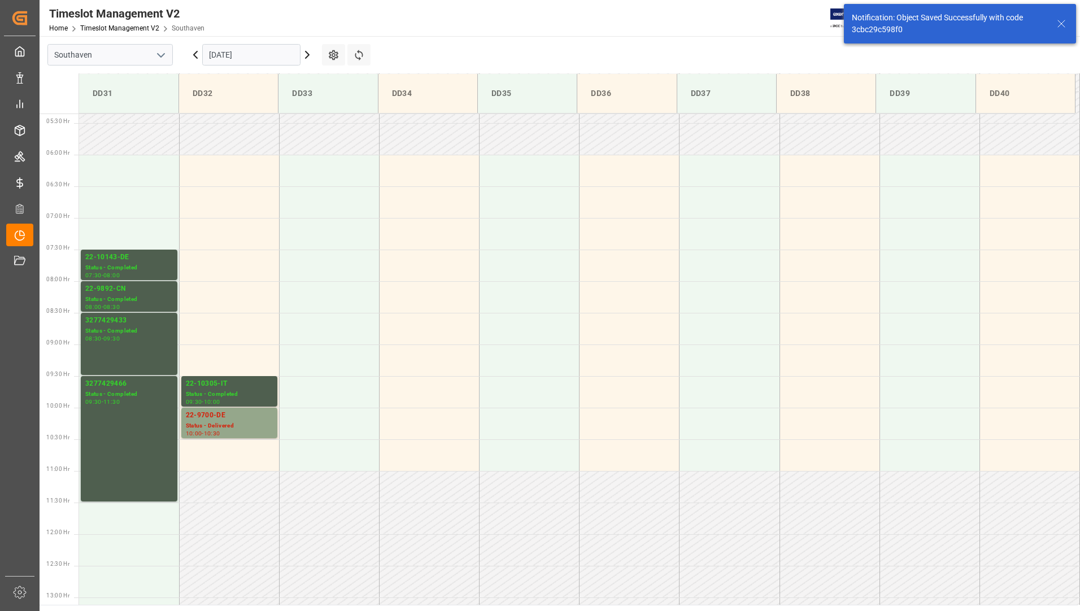
scroll to position [499, 0]
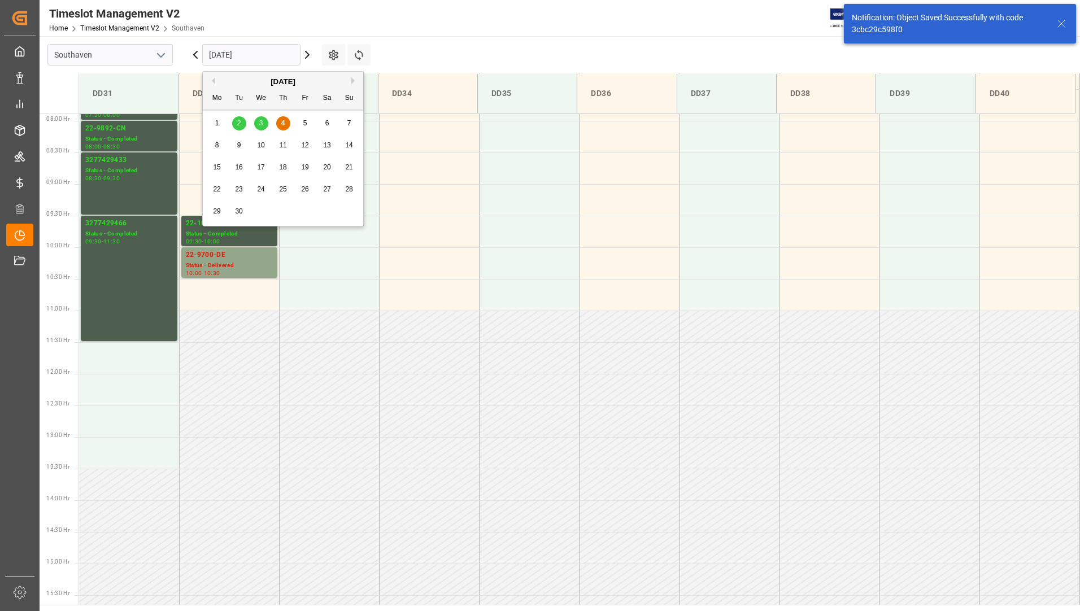
click at [262, 59] on input "[DATE]" at bounding box center [251, 54] width 98 height 21
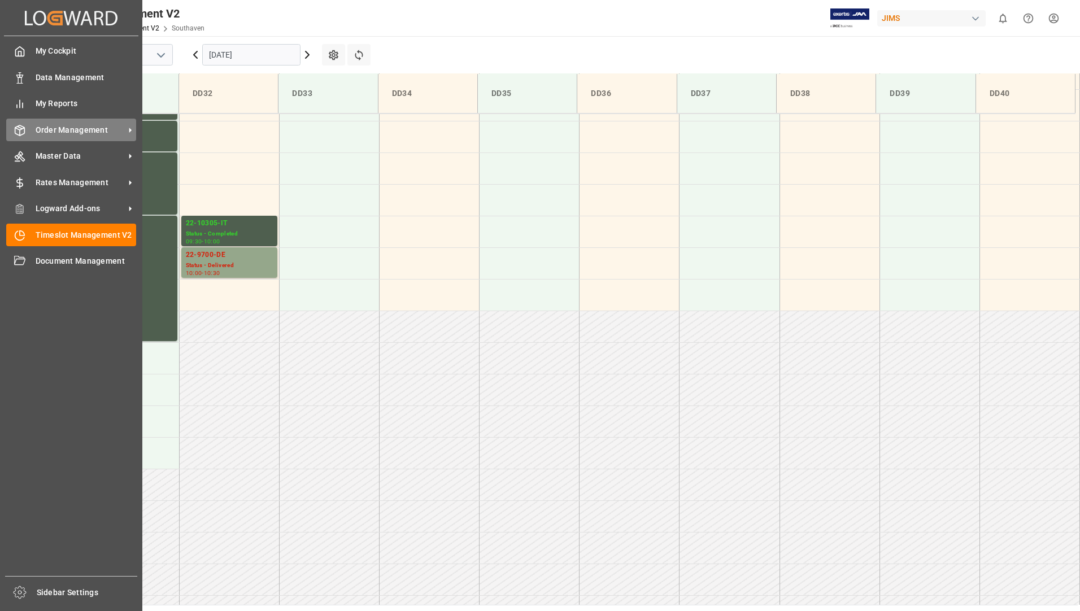
click at [77, 134] on span "Order Management" at bounding box center [80, 130] width 89 height 12
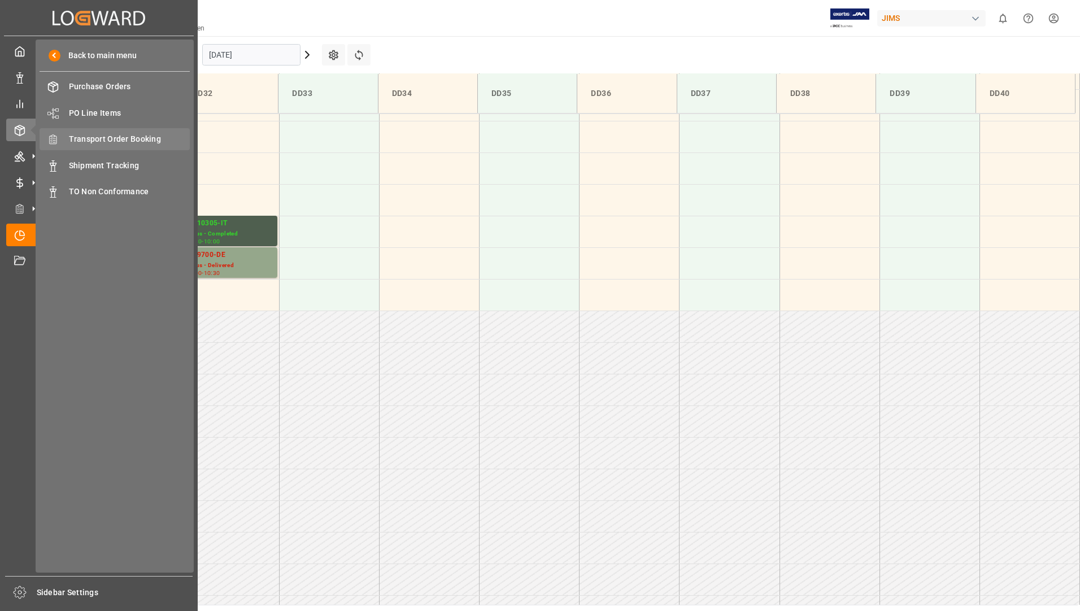
click at [138, 132] on div "Transport Order Booking Transport Order Booking" at bounding box center [115, 139] width 150 height 22
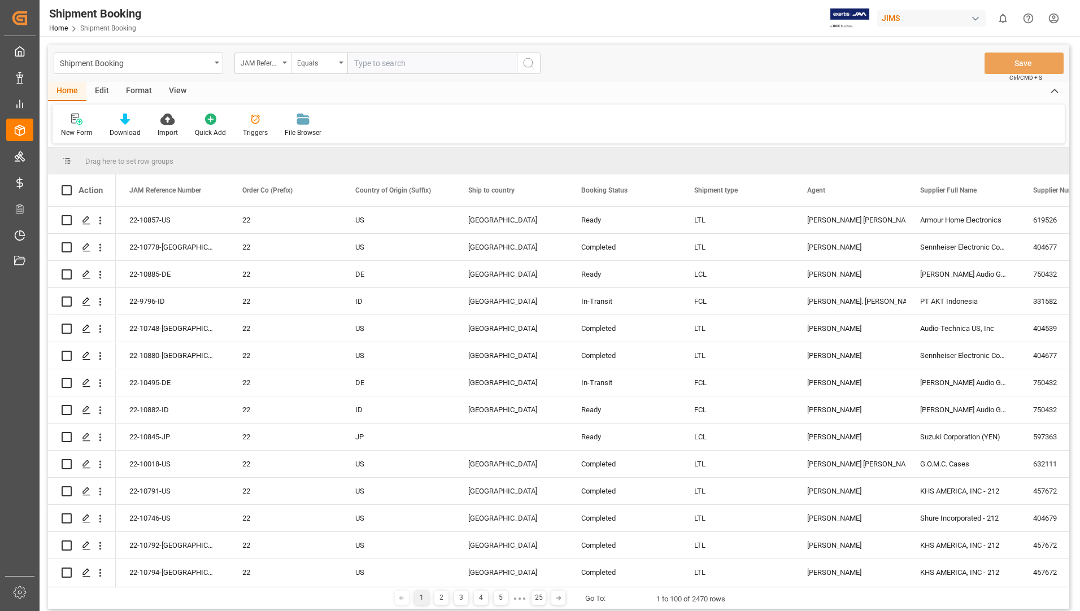
click at [392, 63] on input "text" at bounding box center [431, 63] width 169 height 21
type input "22-9700-de"
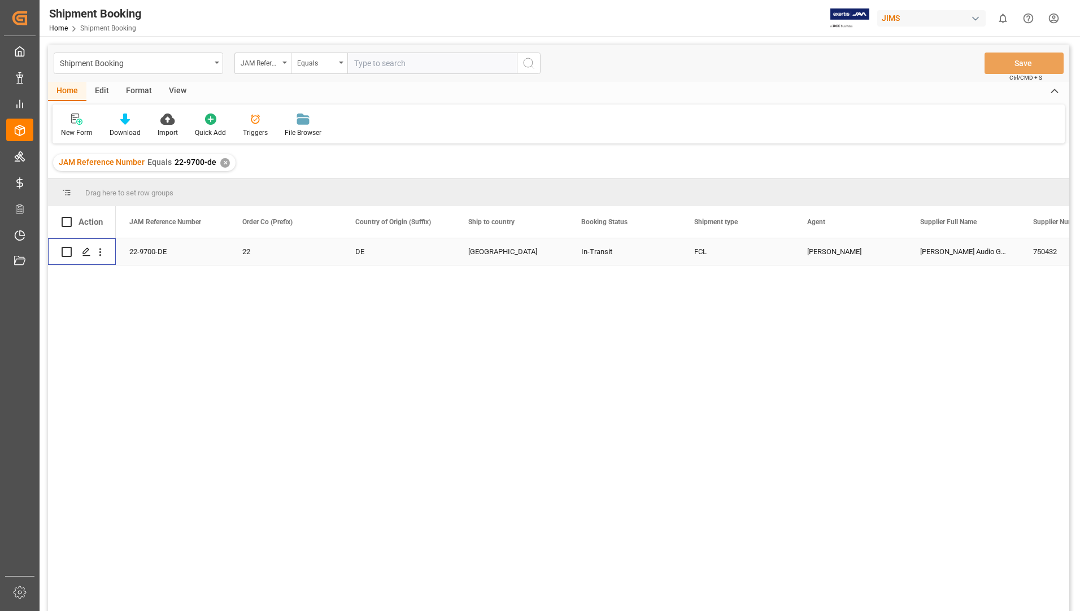
click at [66, 250] on input "Press Space to toggle row selection (unchecked)" at bounding box center [67, 252] width 10 height 10
checkbox input "true"
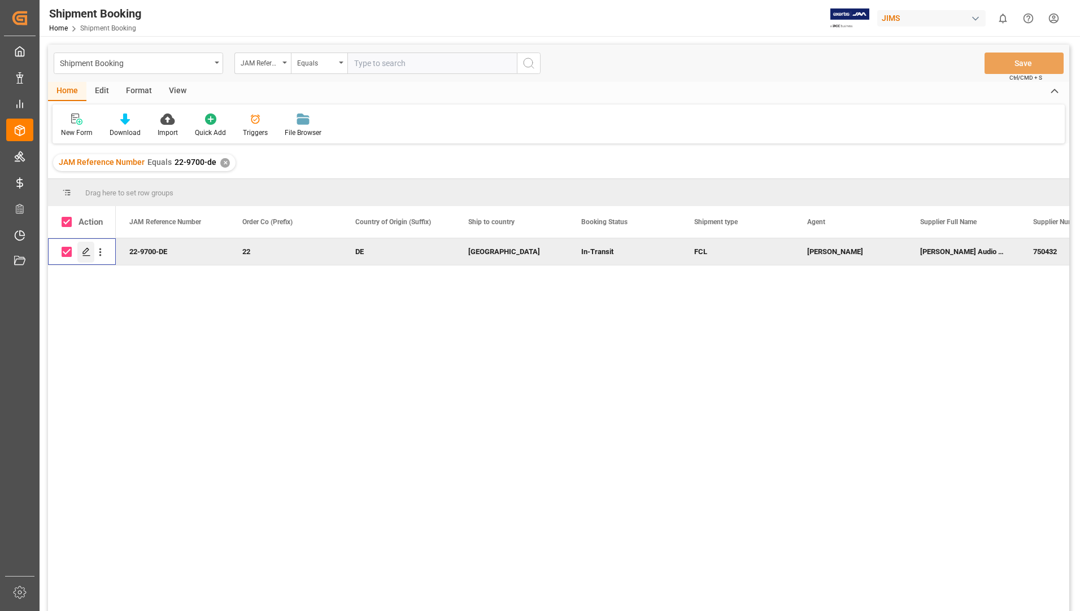
click at [85, 251] on icon "Press SPACE to deselect this row." at bounding box center [86, 251] width 9 height 9
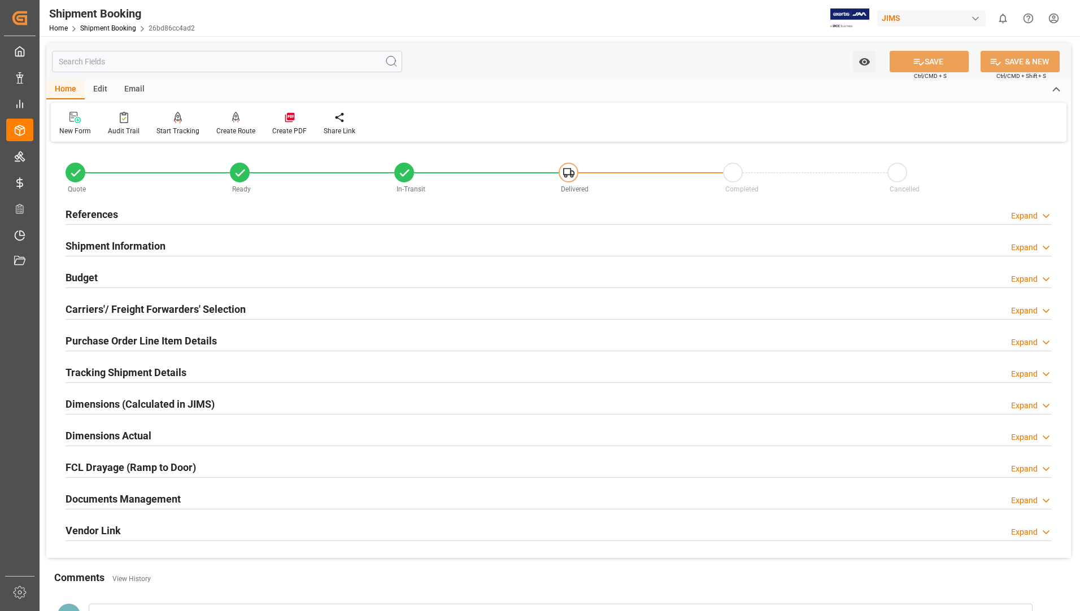
drag, startPoint x: 130, startPoint y: 496, endPoint x: 139, endPoint y: 501, distance: 10.1
click at [131, 496] on h2 "Documents Management" at bounding box center [122, 498] width 115 height 15
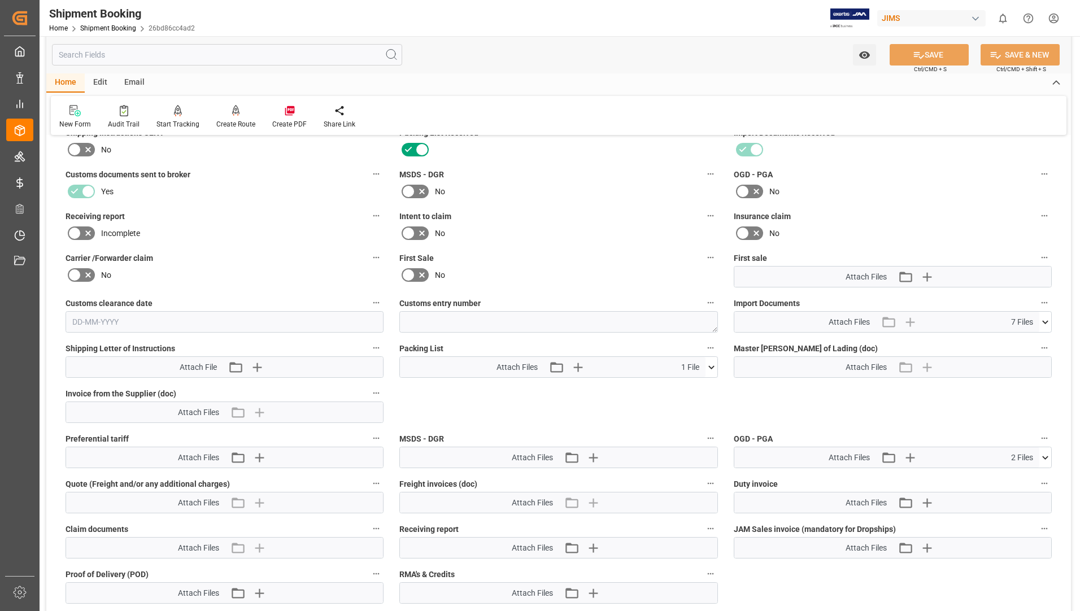
scroll to position [395, 0]
click at [710, 366] on icon at bounding box center [711, 366] width 12 height 12
click at [703, 387] on icon at bounding box center [705, 386] width 11 height 7
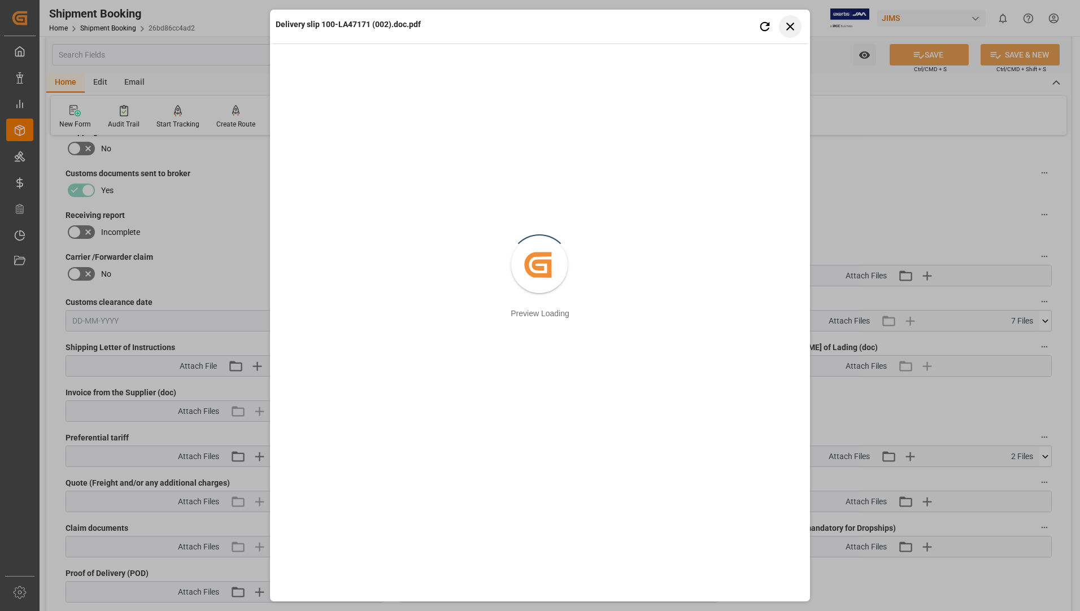
click at [787, 17] on button "Close preview" at bounding box center [790, 26] width 23 height 23
